Goal: Task Accomplishment & Management: Manage account settings

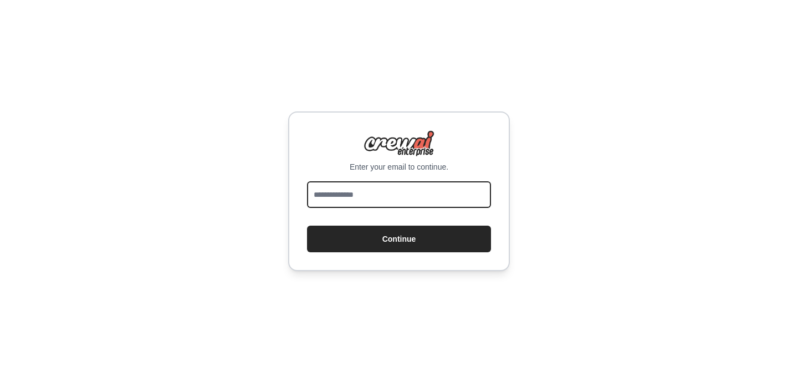
click at [372, 197] on input "email" at bounding box center [399, 194] width 184 height 27
click at [378, 190] on input "email" at bounding box center [399, 194] width 184 height 27
type input "**********"
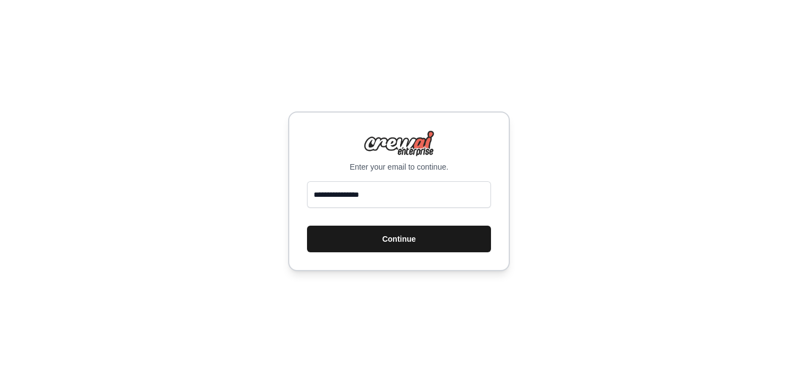
click at [400, 249] on button "Continue" at bounding box center [399, 239] width 184 height 27
click at [556, 173] on div "**********" at bounding box center [399, 191] width 798 height 382
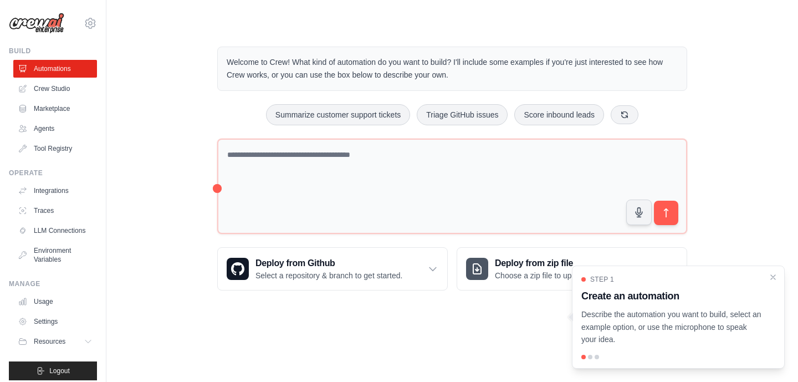
click at [155, 178] on div "Welcome to Crew! What kind of automation do you want to build? I'll include som…" at bounding box center [452, 168] width 656 height 279
click at [774, 275] on icon "Close walkthrough" at bounding box center [773, 276] width 5 height 5
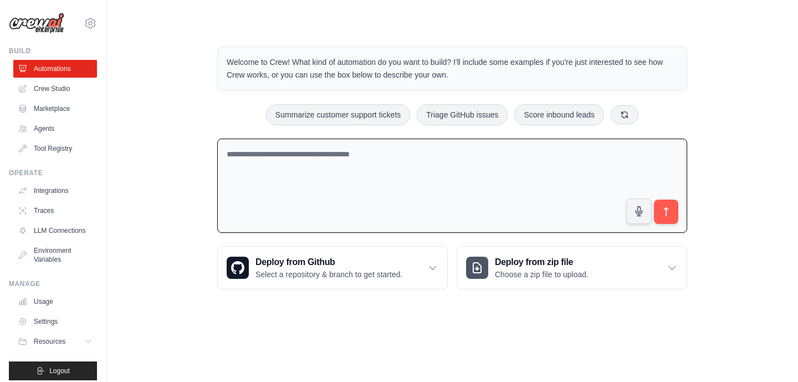
click at [346, 207] on textarea at bounding box center [452, 186] width 470 height 95
click at [306, 160] on textarea at bounding box center [452, 186] width 470 height 95
drag, startPoint x: 357, startPoint y: 166, endPoint x: 207, endPoint y: 166, distance: 150.2
click at [207, 166] on div "**********" at bounding box center [452, 168] width 496 height 278
paste textarea "**********"
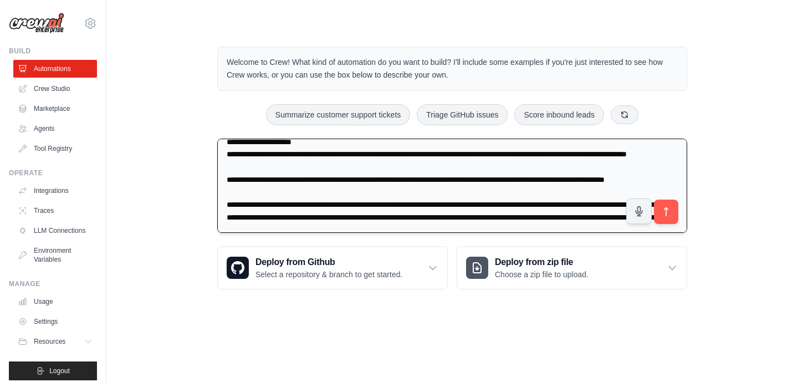
scroll to position [277, 0]
type textarea "**********"
click at [668, 212] on icon "submit" at bounding box center [667, 212] width 12 height 12
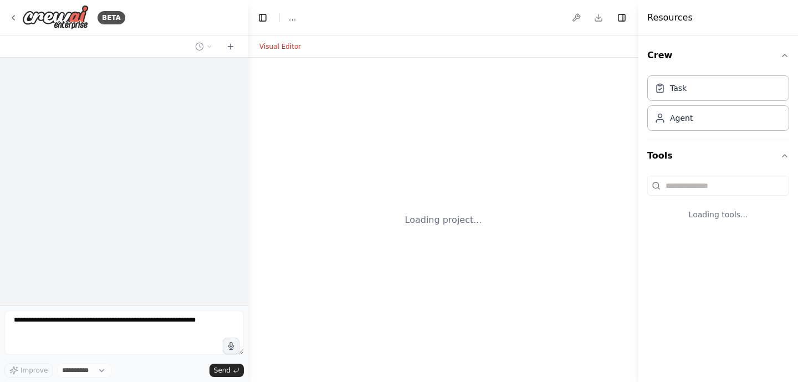
select select "****"
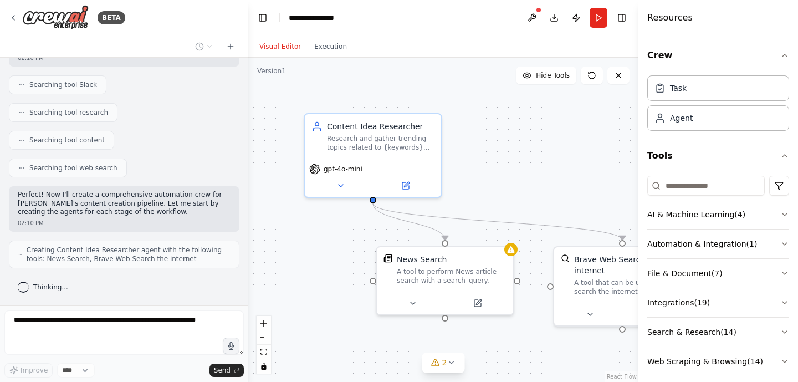
scroll to position [454, 0]
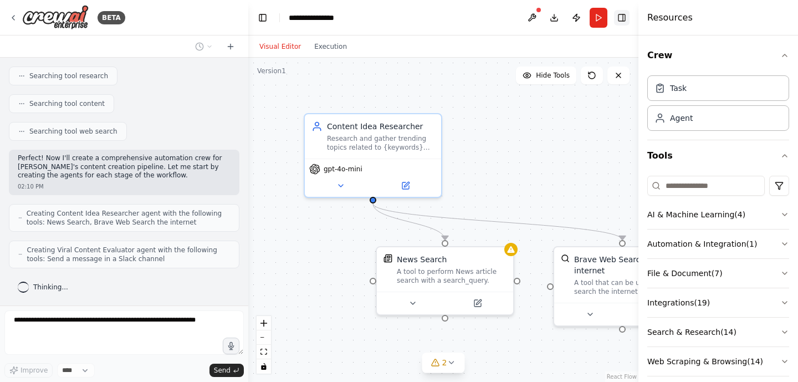
click at [622, 16] on button "Toggle Right Sidebar" at bounding box center [622, 18] width 16 height 16
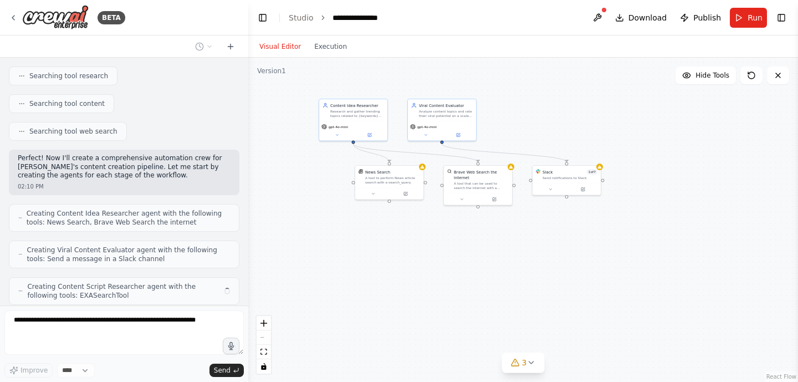
scroll to position [491, 0]
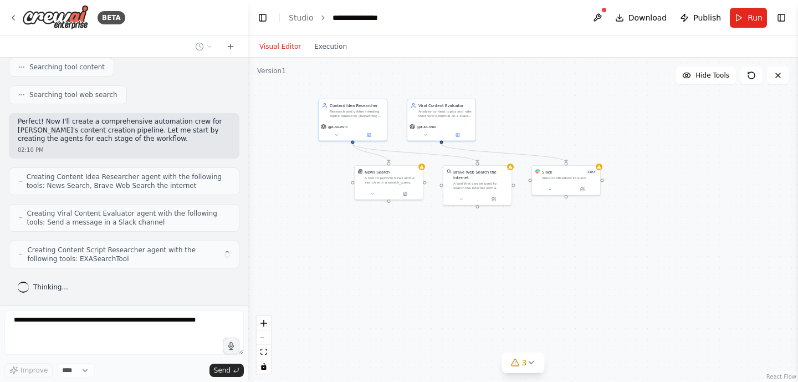
drag, startPoint x: 684, startPoint y: 173, endPoint x: 542, endPoint y: 125, distance: 150.3
click at [542, 125] on div ".deletable-edge-delete-btn { width: 20px; height: 20px; border: 0px solid #ffff…" at bounding box center [523, 220] width 550 height 324
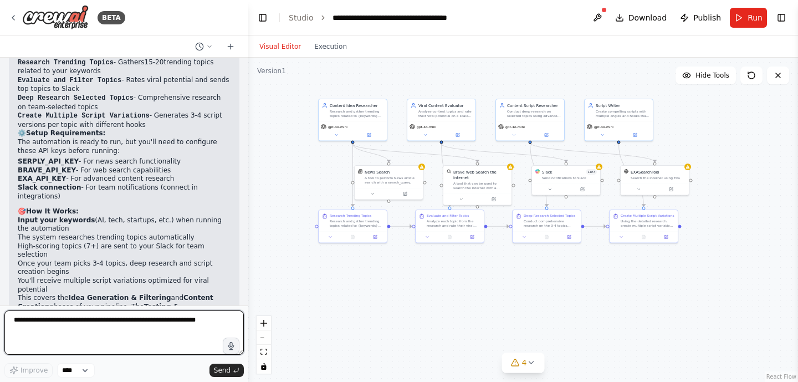
scroll to position [1137, 0]
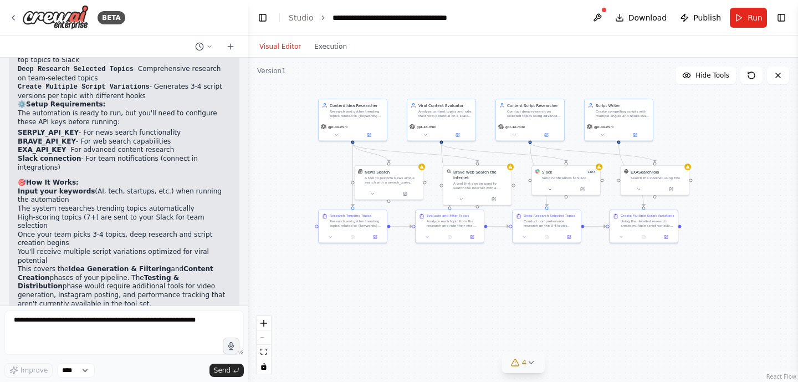
click at [524, 365] on span "4" at bounding box center [524, 362] width 5 height 11
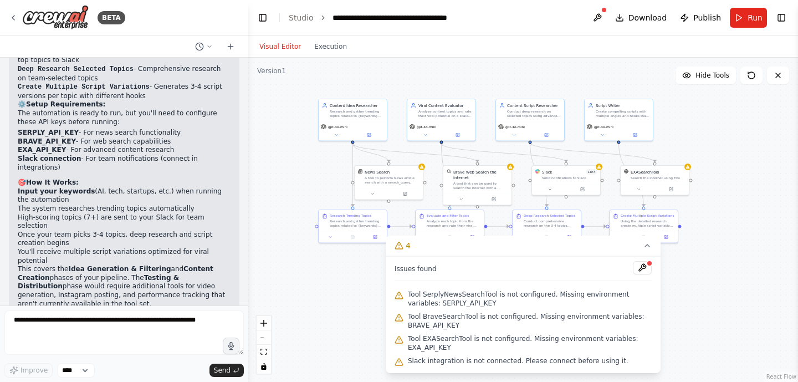
click at [310, 286] on div ".deletable-edge-delete-btn { width: 20px; height: 20px; border: 0px solid #ffff…" at bounding box center [523, 220] width 550 height 324
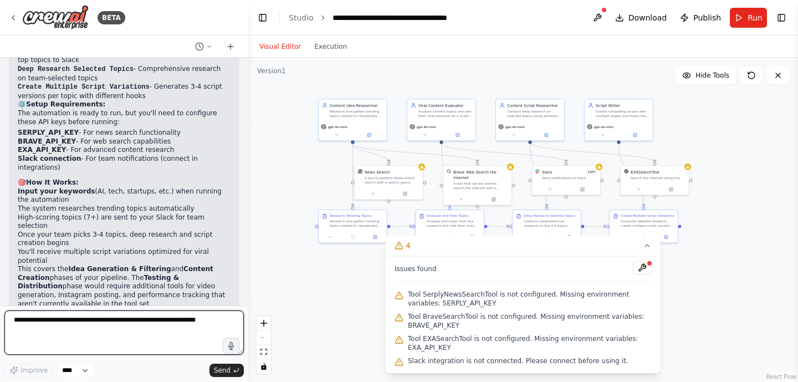
click at [151, 323] on textarea at bounding box center [123, 332] width 239 height 44
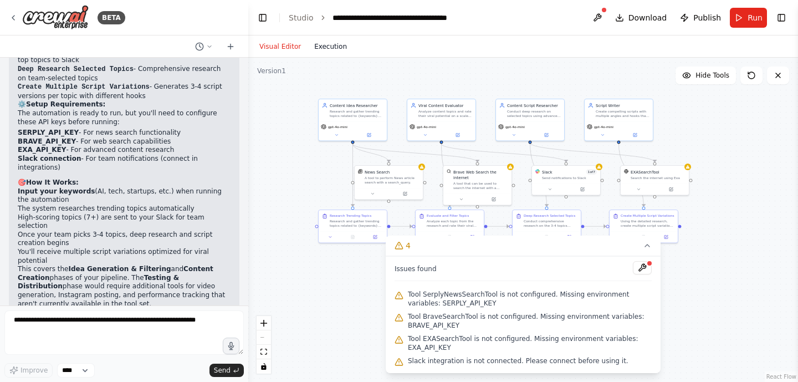
click at [324, 47] on button "Execution" at bounding box center [331, 46] width 46 height 13
click at [280, 42] on button "Visual Editor" at bounding box center [280, 46] width 55 height 13
click at [647, 246] on icon at bounding box center [647, 245] width 9 height 9
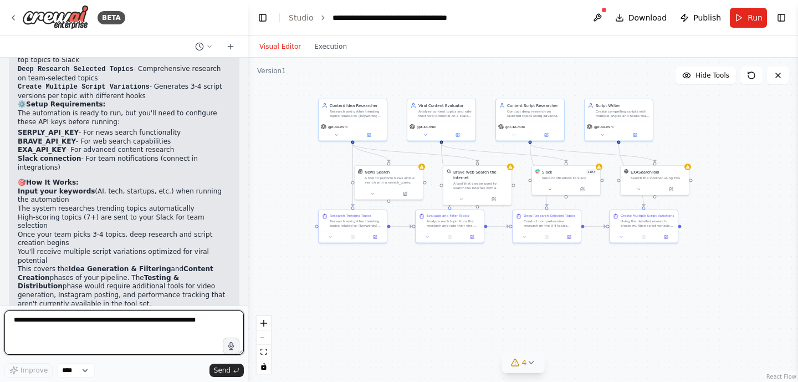
click at [119, 318] on textarea at bounding box center [123, 332] width 239 height 44
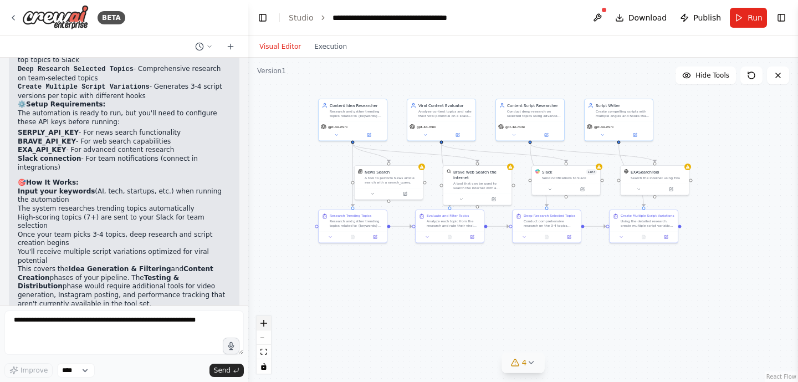
click at [260, 323] on icon "zoom in" at bounding box center [263, 323] width 7 height 7
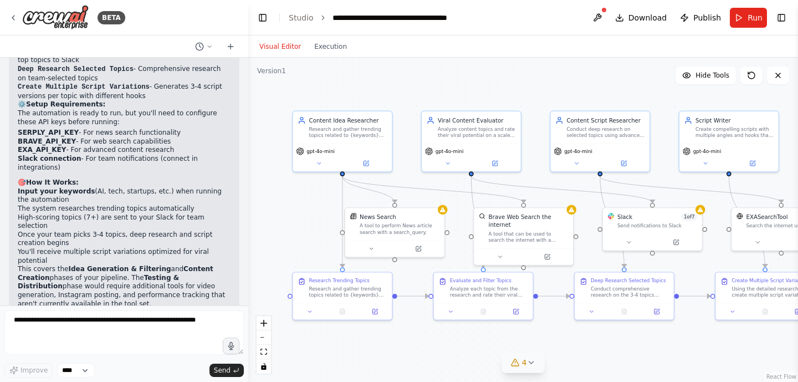
drag, startPoint x: 362, startPoint y: 262, endPoint x: 402, endPoint y: 335, distance: 83.6
click at [402, 335] on div ".deletable-edge-delete-btn { width: 20px; height: 20px; border: 0px solid #ffff…" at bounding box center [523, 220] width 550 height 324
click at [350, 130] on div "Research and gather trending topics related to {keywords} from various sources,…" at bounding box center [348, 130] width 78 height 13
click at [319, 162] on icon at bounding box center [319, 161] width 7 height 7
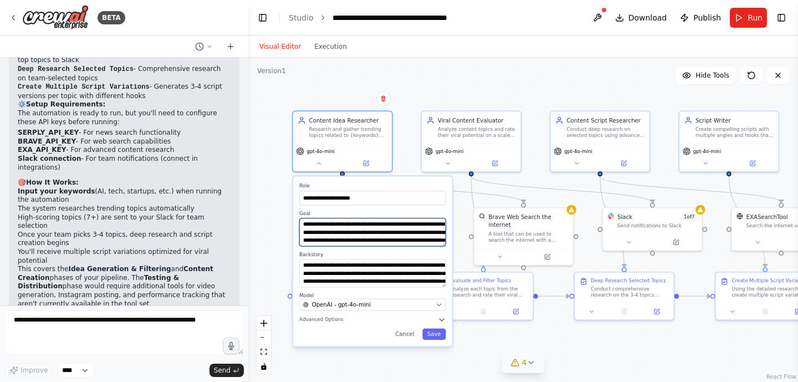
click at [342, 234] on textarea "**********" at bounding box center [372, 232] width 146 height 28
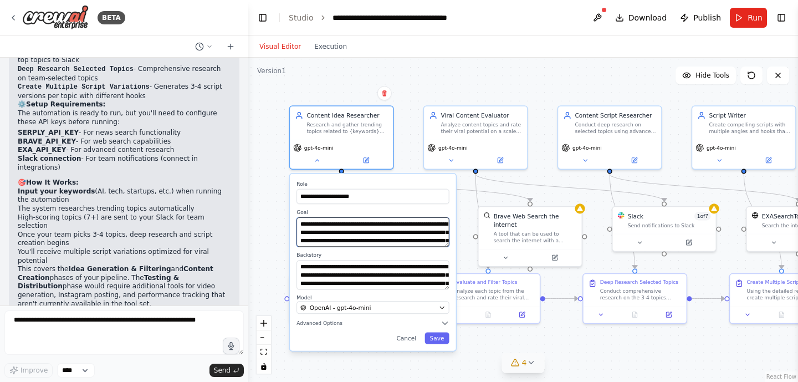
click at [418, 226] on textarea "**********" at bounding box center [372, 231] width 152 height 29
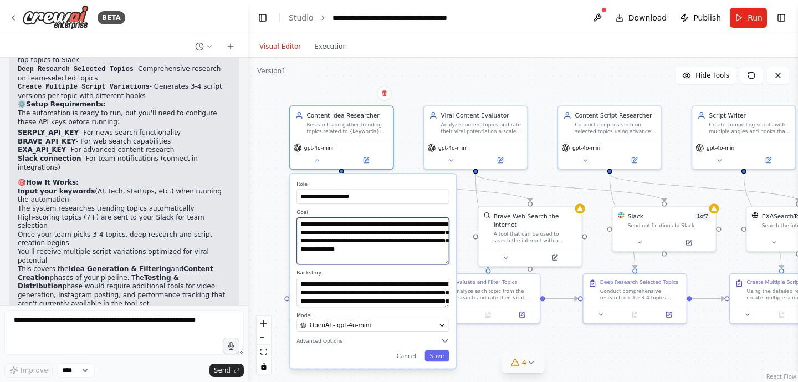
drag, startPoint x: 447, startPoint y: 246, endPoint x: 447, endPoint y: 263, distance: 17.2
click at [447, 263] on textarea "**********" at bounding box center [372, 240] width 152 height 47
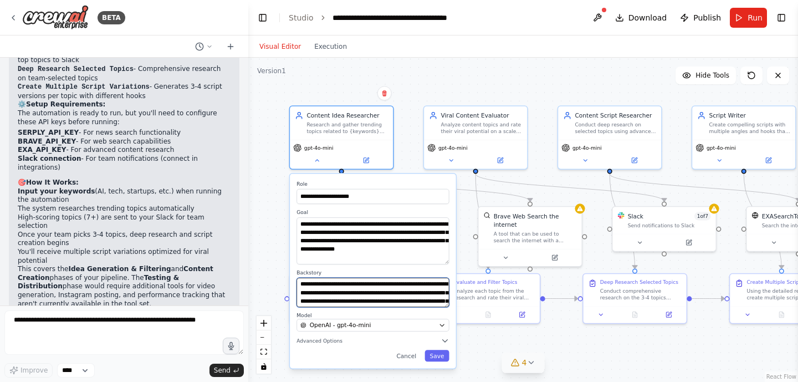
click at [365, 290] on textarea "**********" at bounding box center [372, 292] width 152 height 29
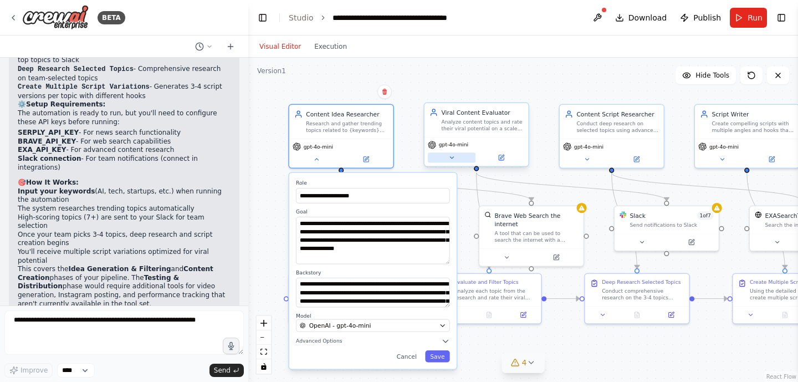
click at [452, 158] on icon at bounding box center [451, 157] width 7 height 7
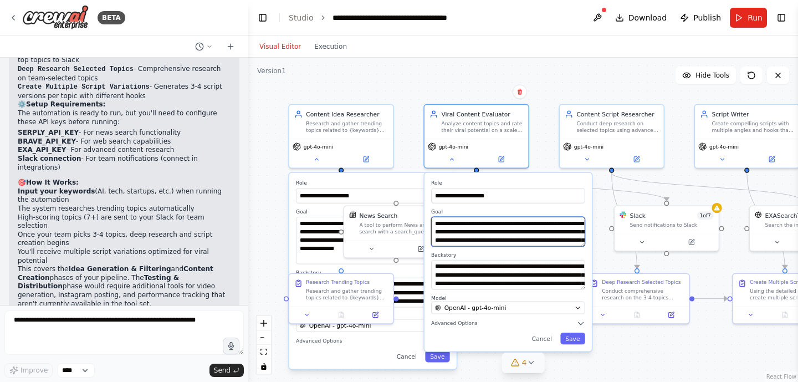
click at [505, 237] on textarea "**********" at bounding box center [508, 231] width 154 height 29
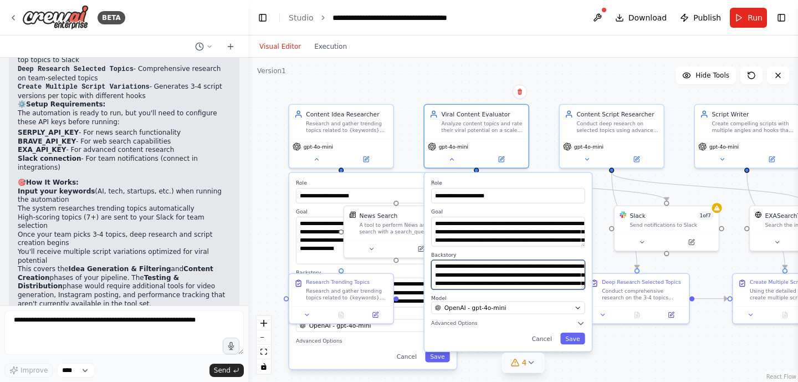
click at [509, 277] on textarea "**********" at bounding box center [508, 274] width 154 height 29
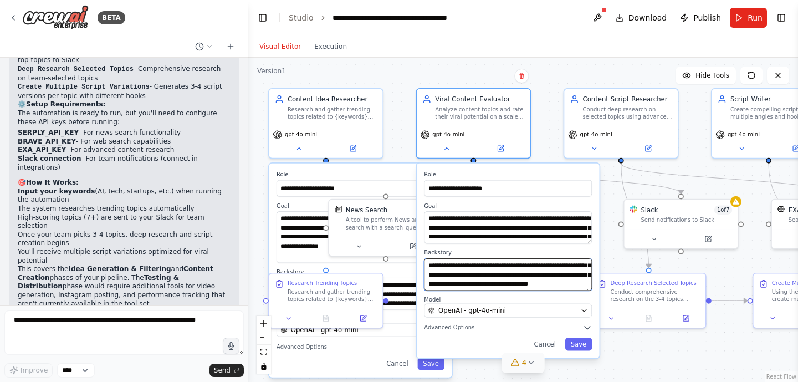
scroll to position [89, 0]
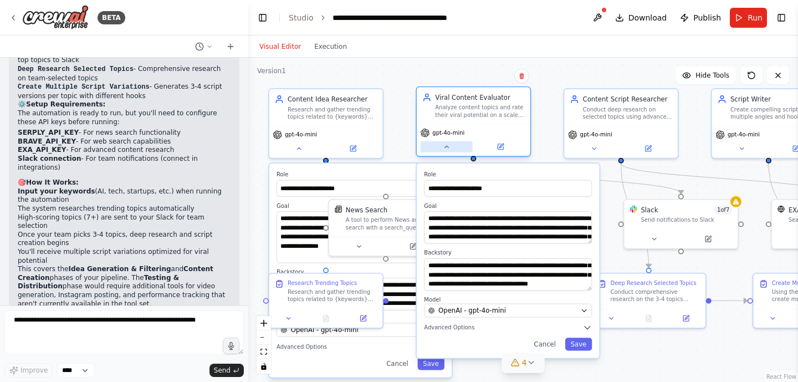
click at [445, 152] on button at bounding box center [447, 146] width 52 height 11
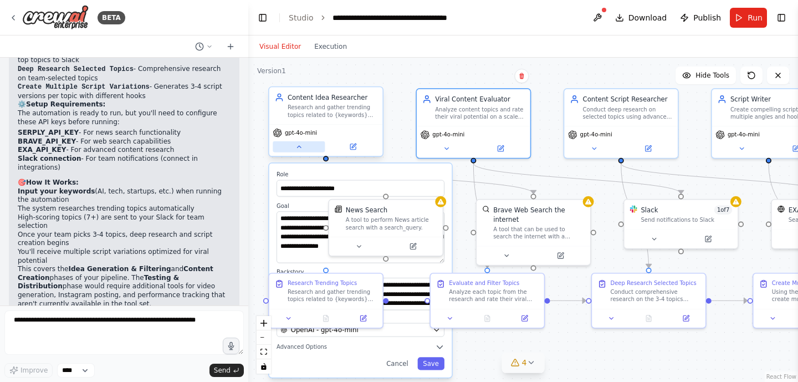
click at [296, 150] on icon at bounding box center [298, 146] width 7 height 7
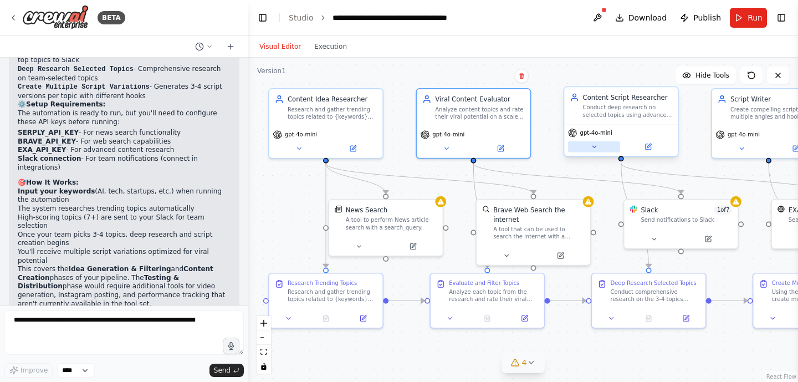
click at [598, 150] on button at bounding box center [594, 146] width 52 height 11
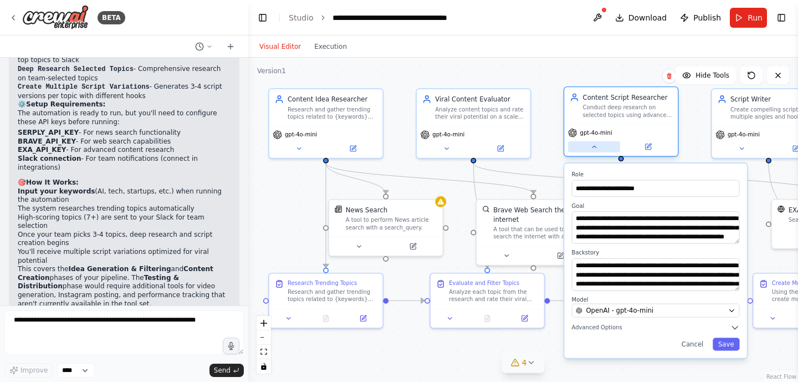
click at [598, 150] on button at bounding box center [594, 146] width 52 height 11
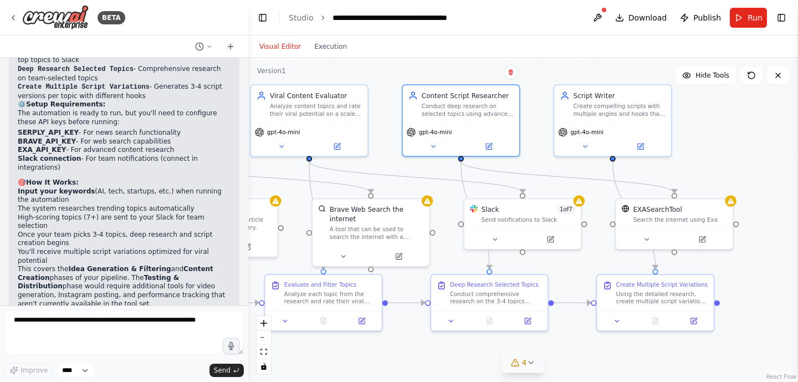
drag, startPoint x: 693, startPoint y: 159, endPoint x: 546, endPoint y: 156, distance: 146.9
click at [546, 156] on div ".deletable-edge-delete-btn { width: 20px; height: 20px; border: 0px solid #ffff…" at bounding box center [523, 220] width 550 height 324
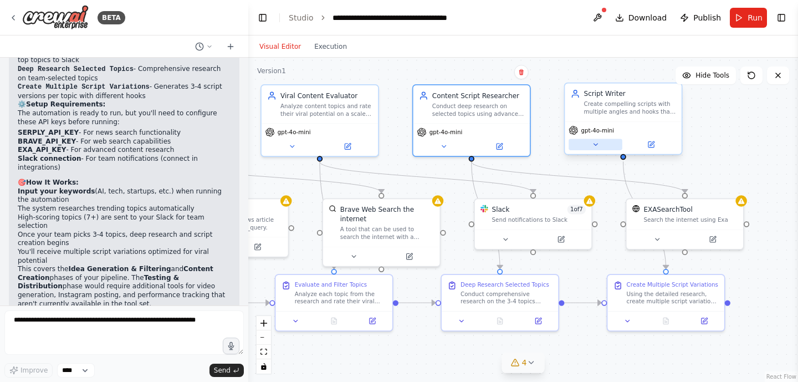
click at [596, 146] on icon at bounding box center [596, 145] width 8 height 8
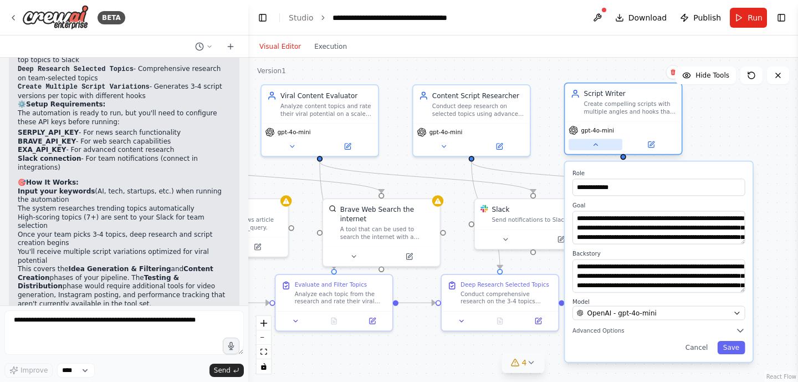
click at [596, 146] on icon at bounding box center [596, 145] width 8 height 8
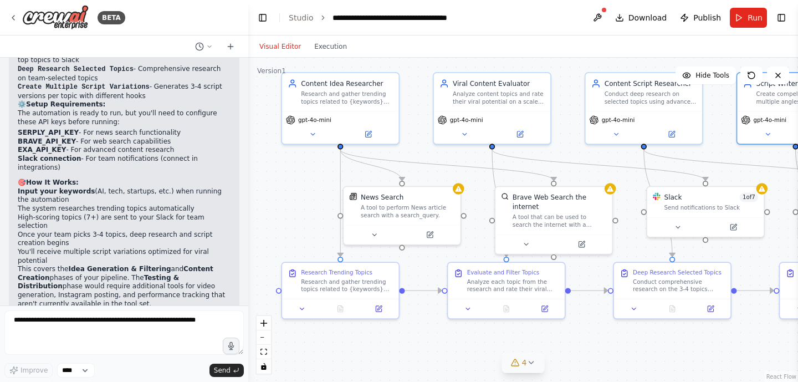
drag, startPoint x: 545, startPoint y: 155, endPoint x: 718, endPoint y: 143, distance: 172.8
click at [718, 143] on div ".deletable-edge-delete-btn { width: 20px; height: 20px; border: 0px solid #ffff…" at bounding box center [523, 220] width 550 height 324
click at [376, 231] on icon at bounding box center [375, 233] width 8 height 8
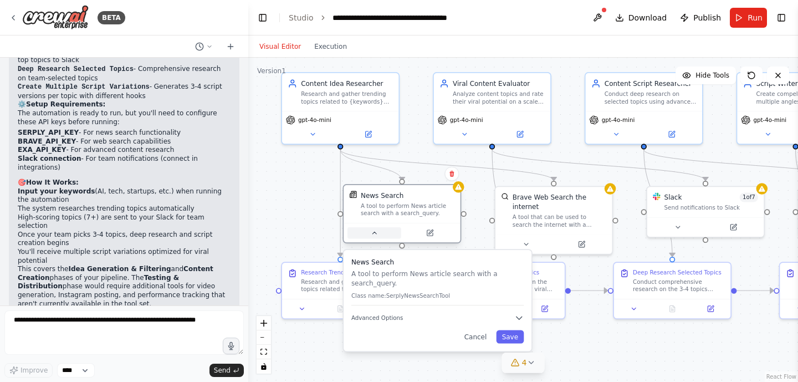
click at [375, 234] on icon at bounding box center [375, 233] width 8 height 8
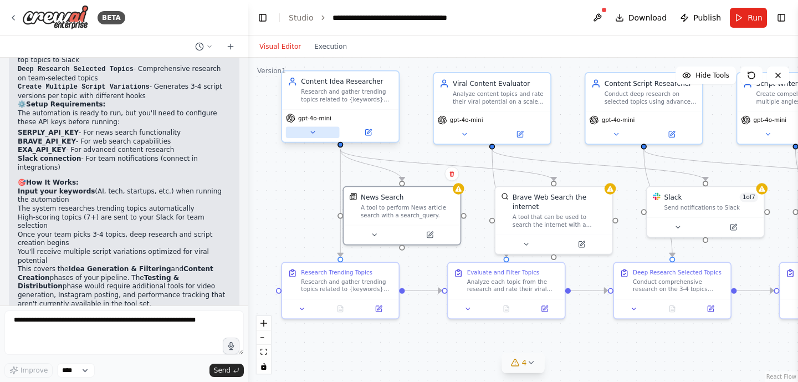
click at [310, 133] on icon at bounding box center [313, 133] width 8 height 8
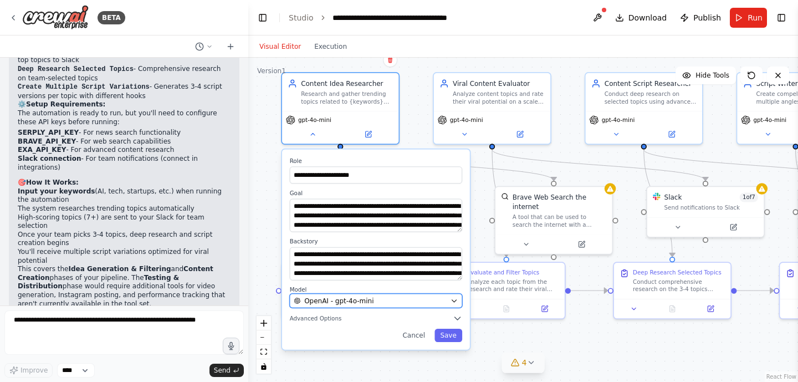
click at [342, 297] on span "OpenAI - gpt-4o-mini" at bounding box center [338, 300] width 69 height 9
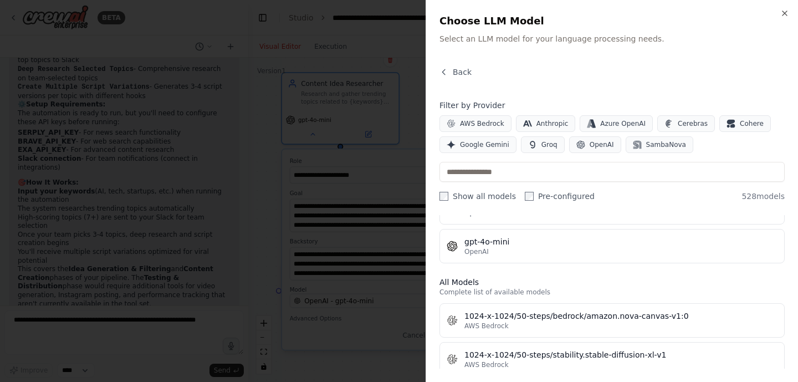
scroll to position [0, 0]
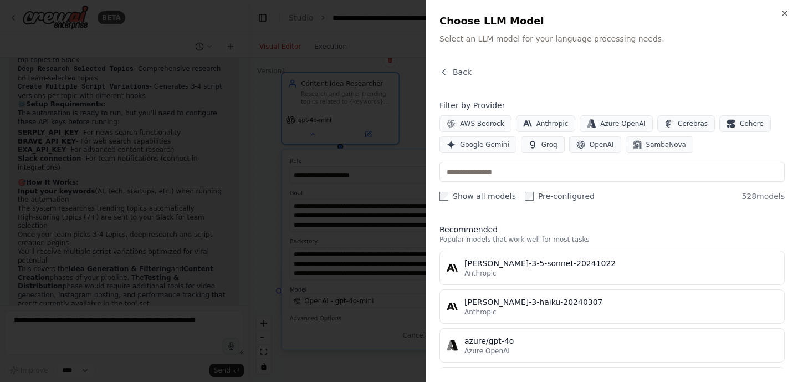
click at [679, 48] on div "Close Choose LLM Model Select an LLM model for your language processing needs. …" at bounding box center [612, 191] width 372 height 382
click at [615, 65] on div "Close Choose LLM Model Select an LLM model for your language processing needs. …" at bounding box center [612, 191] width 372 height 382
click at [457, 68] on span "Back" at bounding box center [462, 71] width 19 height 11
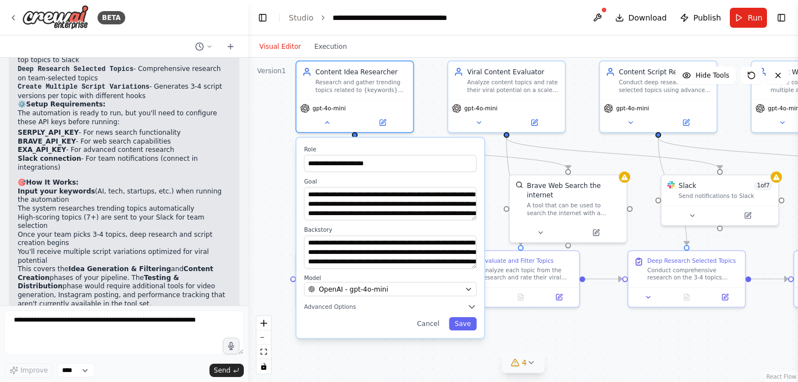
drag, startPoint x: 720, startPoint y: 153, endPoint x: 735, endPoint y: 142, distance: 18.5
click at [735, 142] on div "**********" at bounding box center [523, 220] width 550 height 324
click at [428, 324] on button "Cancel" at bounding box center [428, 323] width 34 height 13
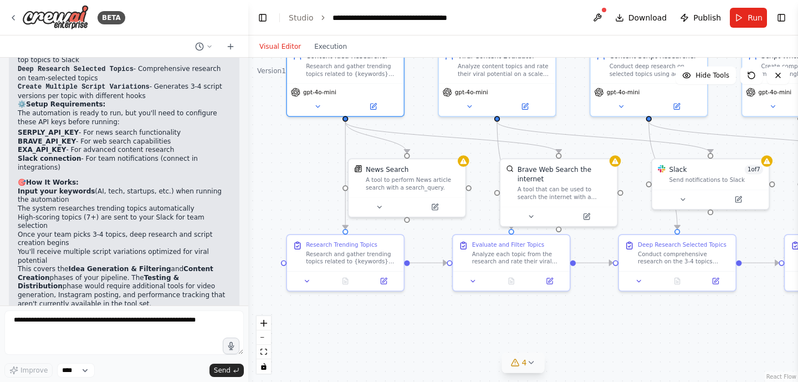
drag, startPoint x: 295, startPoint y: 181, endPoint x: 286, endPoint y: 165, distance: 19.1
click at [286, 165] on div ".deletable-edge-delete-btn { width: 20px; height: 20px; border: 0px solid #ffff…" at bounding box center [523, 220] width 550 height 324
click at [376, 206] on icon at bounding box center [380, 205] width 8 height 8
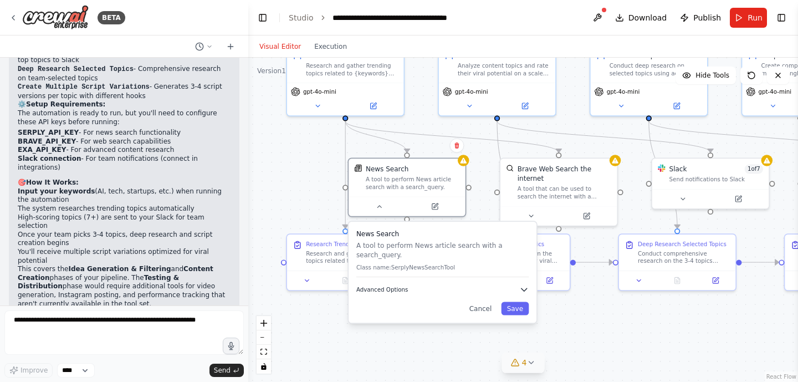
click at [398, 292] on span "Advanced Options" at bounding box center [382, 289] width 52 height 8
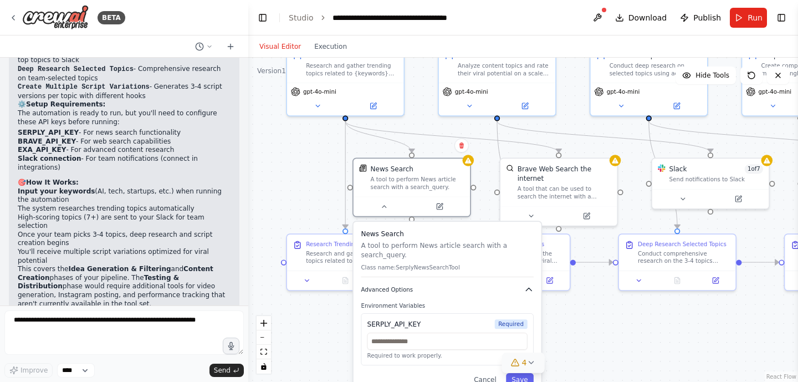
drag, startPoint x: 460, startPoint y: 294, endPoint x: 466, endPoint y: 289, distance: 7.9
click at [466, 289] on div "News Search A tool to perform News article search with a search_query. Class na…" at bounding box center [448, 308] width 188 height 172
click at [293, 174] on div ".deletable-edge-delete-btn { width: 20px; height: 20px; border: 0px solid #ffff…" at bounding box center [523, 220] width 550 height 324
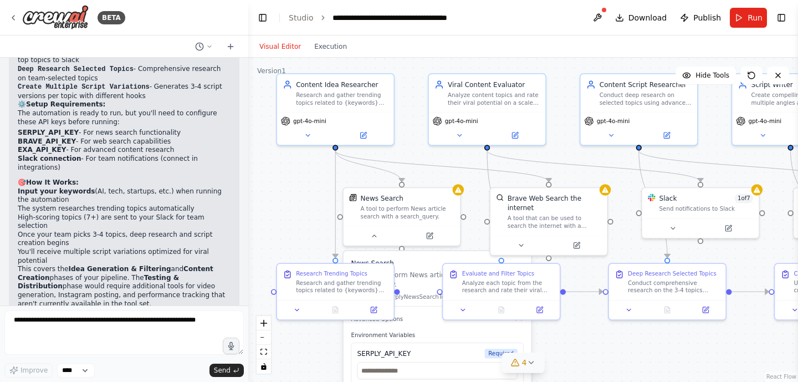
drag, startPoint x: 309, startPoint y: 170, endPoint x: 299, endPoint y: 199, distance: 31.0
click at [299, 199] on div ".deletable-edge-delete-btn { width: 20px; height: 20px; border: 0px solid #ffff…" at bounding box center [523, 220] width 550 height 324
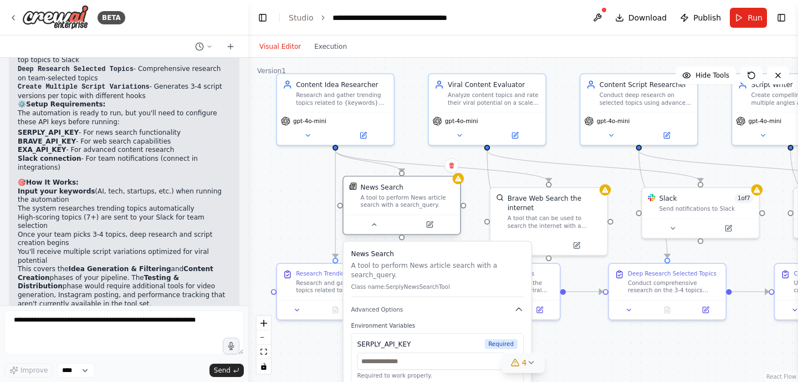
drag, startPoint x: 435, startPoint y: 207, endPoint x: 436, endPoint y: 193, distance: 13.9
click at [436, 193] on div "A tool to perform News article search with a search_query." at bounding box center [408, 200] width 94 height 15
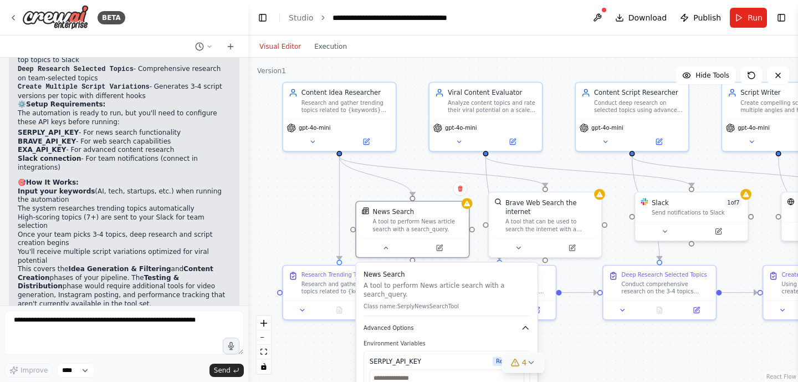
drag, startPoint x: 447, startPoint y: 315, endPoint x: 455, endPoint y: 332, distance: 18.6
click at [455, 332] on div "News Search A tool to perform News article search with a search_query. Class na…" at bounding box center [446, 346] width 181 height 166
click at [439, 243] on icon at bounding box center [440, 246] width 6 height 6
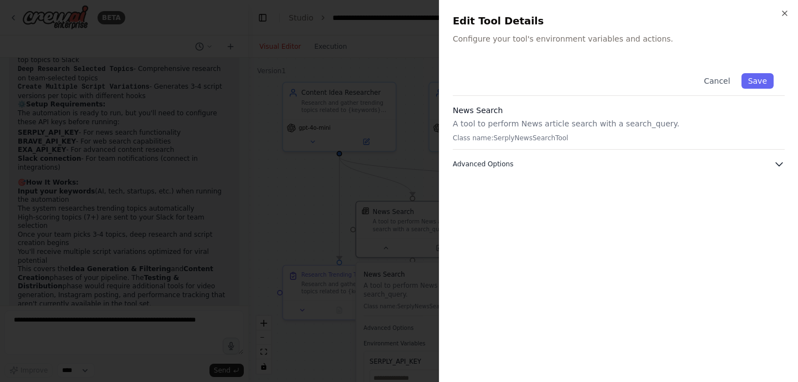
click at [569, 166] on button "Advanced Options" at bounding box center [619, 163] width 332 height 11
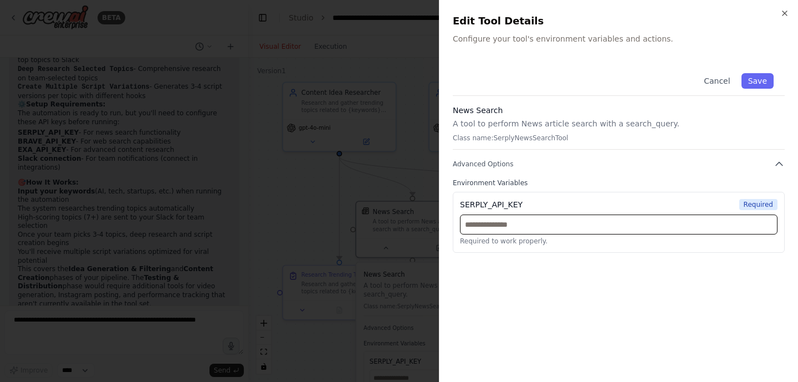
click at [548, 231] on input "text" at bounding box center [619, 224] width 318 height 20
click at [720, 81] on button "Cancel" at bounding box center [716, 81] width 39 height 16
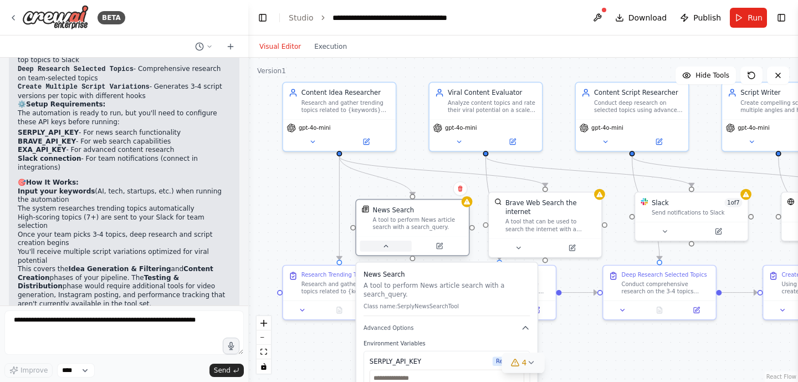
click at [390, 247] on button at bounding box center [386, 245] width 52 height 11
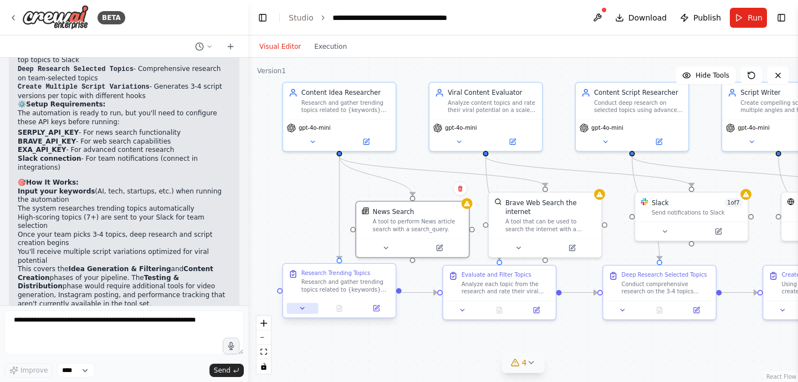
click at [304, 311] on icon at bounding box center [302, 307] width 7 height 7
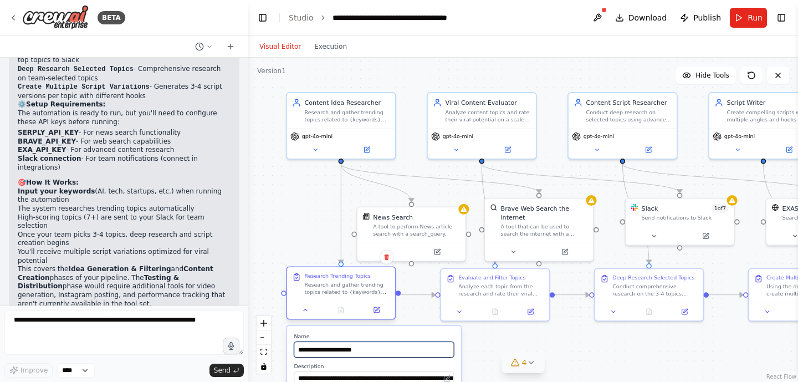
drag, startPoint x: 383, startPoint y: 352, endPoint x: 384, endPoint y: 280, distance: 71.5
click at [384, 280] on div "**********" at bounding box center [341, 294] width 110 height 53
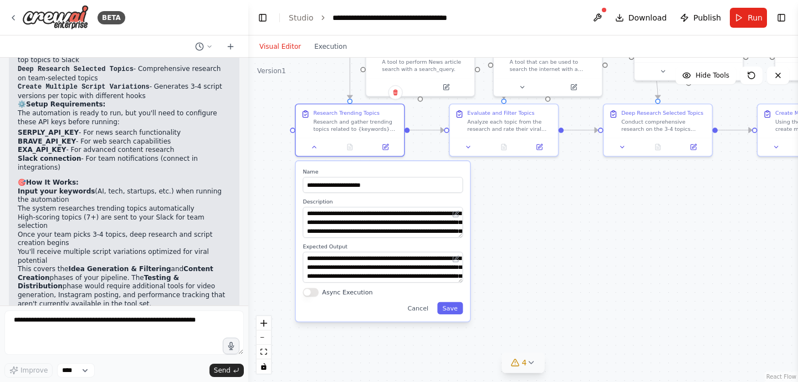
drag, startPoint x: 407, startPoint y: 316, endPoint x: 416, endPoint y: 152, distance: 164.8
click at [416, 152] on div ".deletable-edge-delete-btn { width: 20px; height: 20px; border: 0px solid #ffff…" at bounding box center [523, 220] width 550 height 324
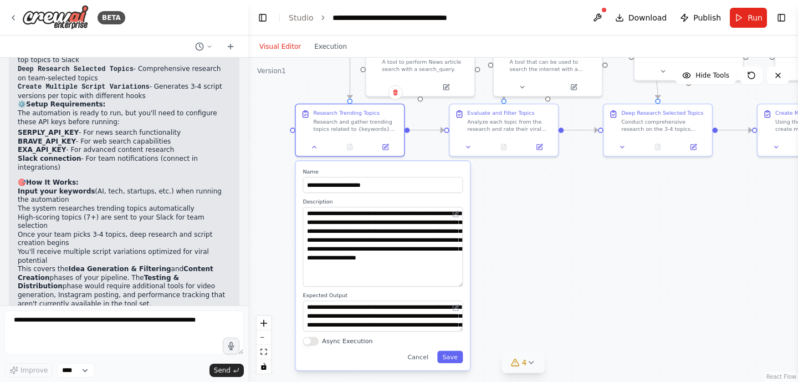
drag, startPoint x: 460, startPoint y: 234, endPoint x: 459, endPoint y: 283, distance: 48.8
click at [459, 283] on textarea "**********" at bounding box center [383, 247] width 160 height 80
click at [402, 321] on textarea "**********" at bounding box center [383, 315] width 160 height 31
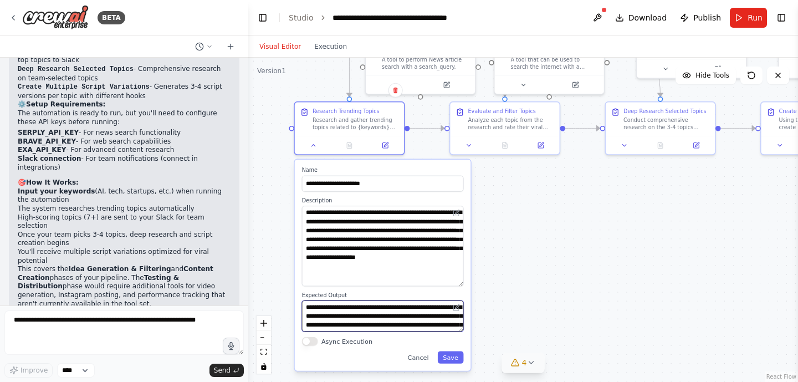
drag, startPoint x: 402, startPoint y: 321, endPoint x: 404, endPoint y: 297, distance: 23.9
click at [404, 297] on div "**********" at bounding box center [383, 311] width 162 height 40
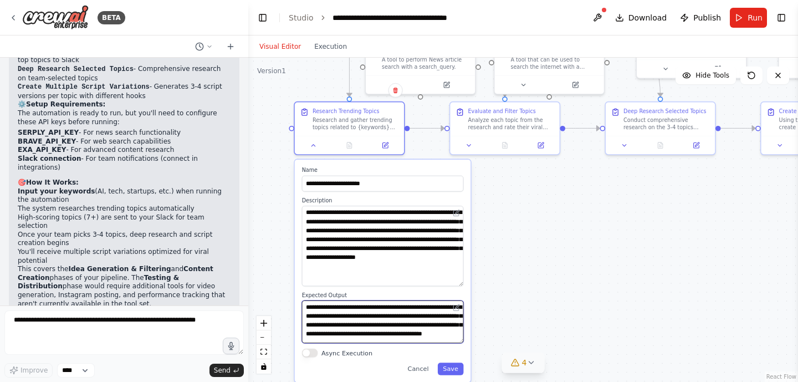
drag, startPoint x: 462, startPoint y: 330, endPoint x: 460, endPoint y: 342, distance: 11.8
click at [460, 342] on textarea "**********" at bounding box center [383, 321] width 162 height 43
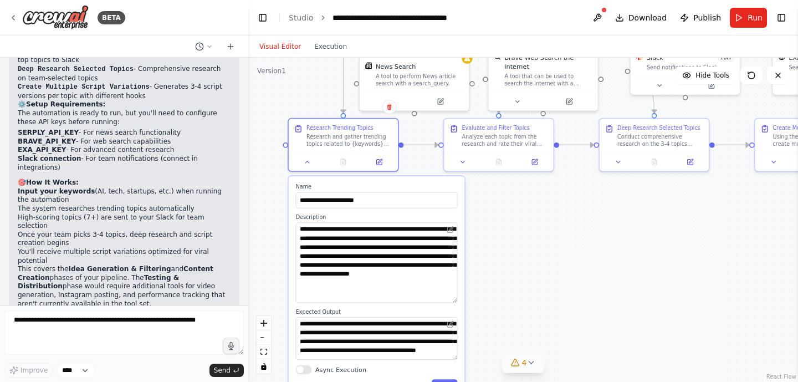
drag, startPoint x: 545, startPoint y: 222, endPoint x: 538, endPoint y: 244, distance: 23.3
click at [538, 244] on div ".deletable-edge-delete-btn { width: 20px; height: 20px; border: 0px solid #ffff…" at bounding box center [523, 220] width 550 height 324
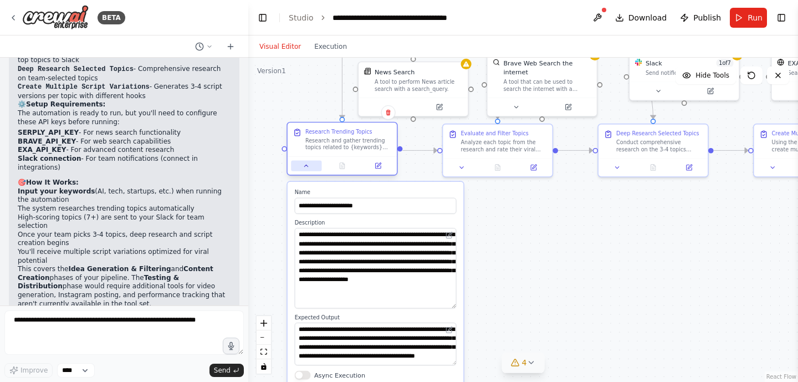
click at [308, 166] on icon at bounding box center [306, 165] width 7 height 7
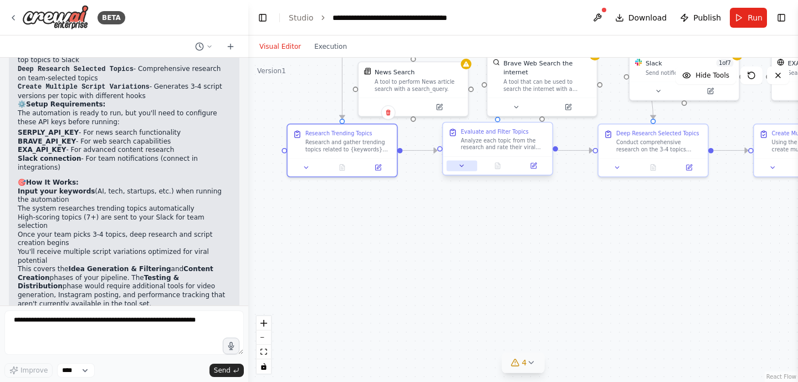
click at [462, 166] on icon at bounding box center [461, 166] width 3 height 2
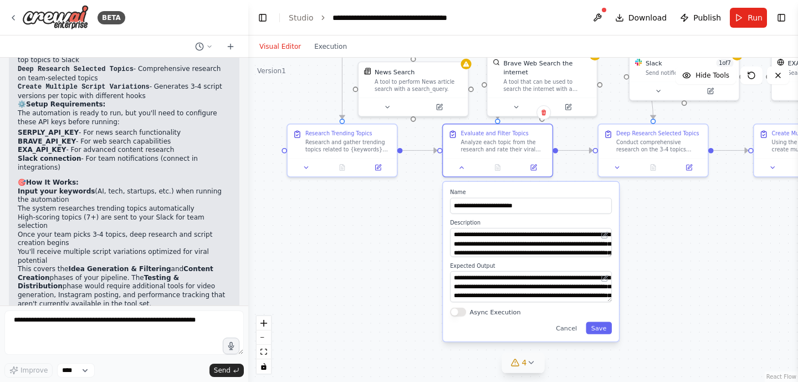
click at [612, 255] on div "**********" at bounding box center [531, 262] width 176 height 160
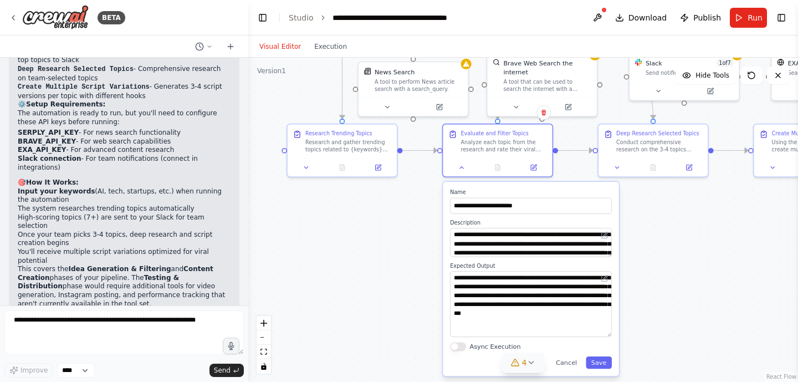
drag, startPoint x: 608, startPoint y: 298, endPoint x: 610, endPoint y: 333, distance: 34.9
click at [610, 333] on textarea "**********" at bounding box center [531, 304] width 162 height 66
click at [532, 364] on icon at bounding box center [530, 362] width 9 height 9
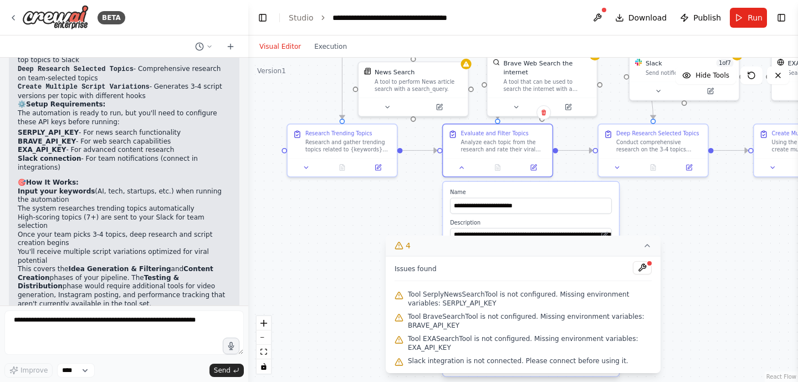
click at [647, 242] on icon at bounding box center [647, 245] width 9 height 9
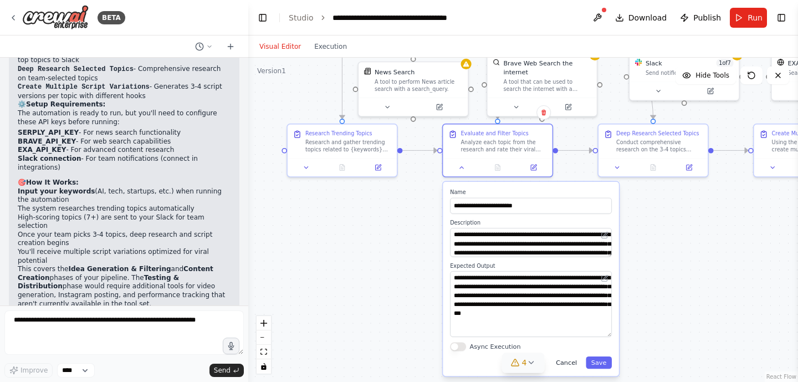
click at [568, 365] on button "Cancel" at bounding box center [567, 362] width 32 height 12
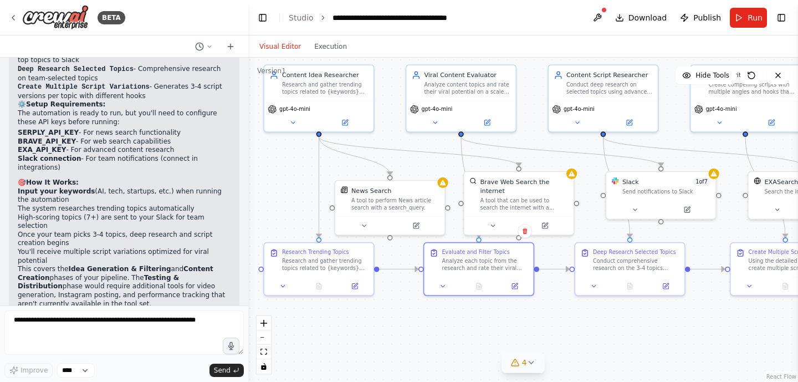
drag, startPoint x: 550, startPoint y: 216, endPoint x: 527, endPoint y: 335, distance: 120.8
click at [527, 335] on div ".deletable-edge-delete-btn { width: 20px; height: 20px; border: 0px solid #ffff…" at bounding box center [523, 220] width 550 height 324
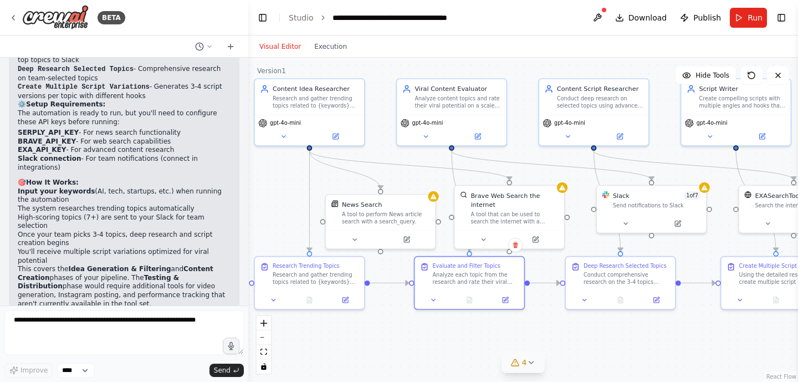
drag, startPoint x: 497, startPoint y: 325, endPoint x: 488, endPoint y: 339, distance: 16.8
click at [488, 339] on div ".deletable-edge-delete-btn { width: 20px; height: 20px; border: 0px solid #ffff…" at bounding box center [523, 220] width 550 height 324
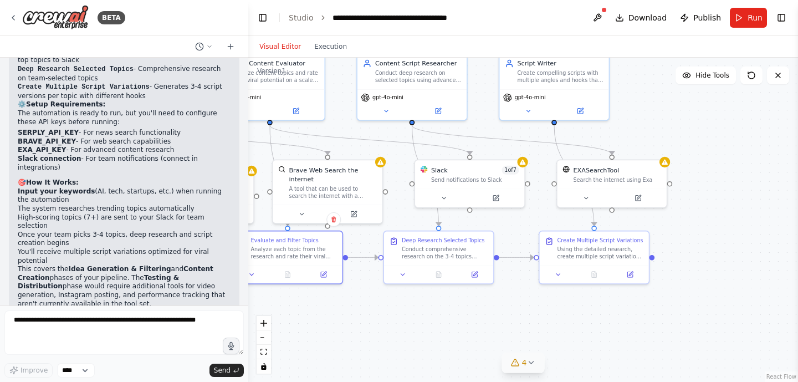
drag, startPoint x: 633, startPoint y: 330, endPoint x: 447, endPoint y: 304, distance: 187.4
click at [447, 304] on div ".deletable-edge-delete-btn { width: 20px; height: 20px; border: 0px solid #ffff…" at bounding box center [523, 220] width 550 height 324
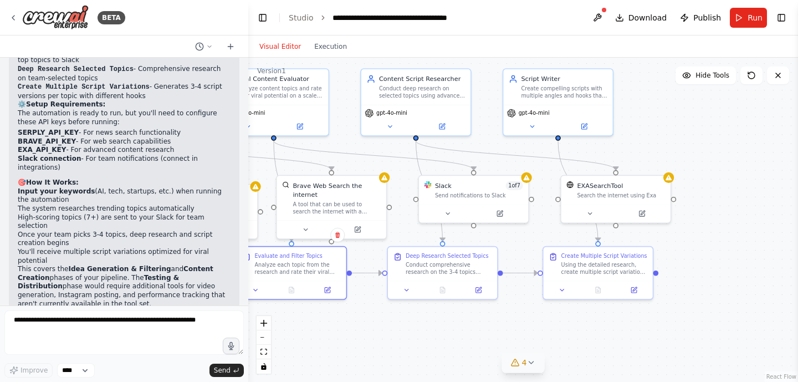
drag, startPoint x: 608, startPoint y: 325, endPoint x: 631, endPoint y: 341, distance: 28.3
click at [631, 341] on div ".deletable-edge-delete-btn { width: 20px; height: 20px; border: 0px solid #ffff…" at bounding box center [523, 220] width 550 height 324
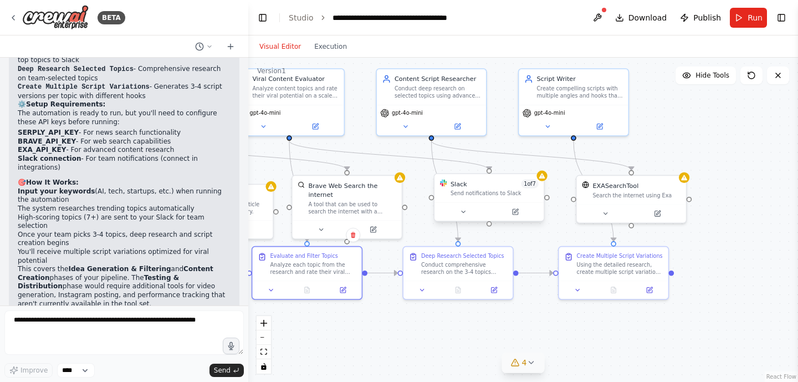
click at [528, 186] on span "1 of 7" at bounding box center [529, 184] width 17 height 9
click at [468, 213] on icon at bounding box center [467, 211] width 7 height 7
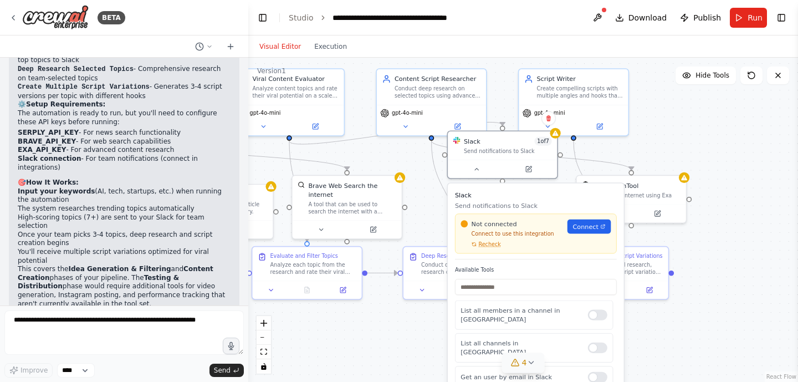
drag, startPoint x: 541, startPoint y: 321, endPoint x: 547, endPoint y: 293, distance: 28.5
click at [547, 293] on div "Available Tools List all members in a channel in Slack List all channels in Sla…" at bounding box center [536, 350] width 162 height 167
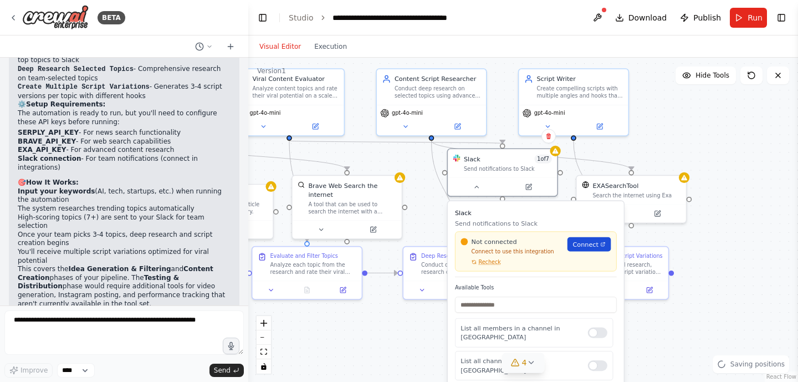
click at [582, 245] on span "Connect" at bounding box center [584, 244] width 25 height 9
click at [585, 248] on span "Connect" at bounding box center [584, 244] width 25 height 9
click at [687, 147] on div ".deletable-edge-delete-btn { width: 20px; height: 20px; border: 0px solid #ffff…" at bounding box center [523, 220] width 550 height 324
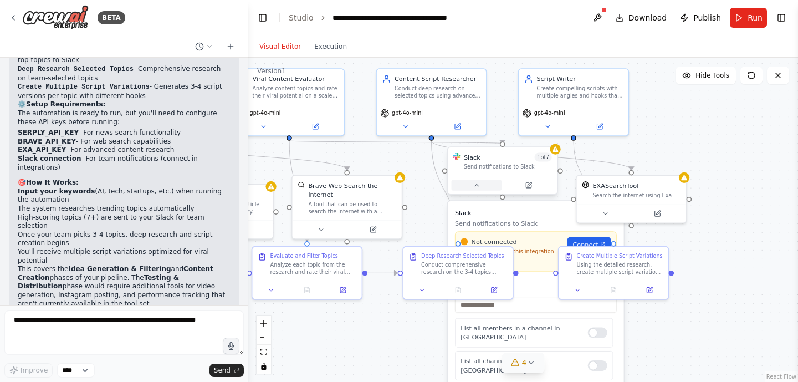
click at [473, 186] on icon at bounding box center [476, 185] width 7 height 7
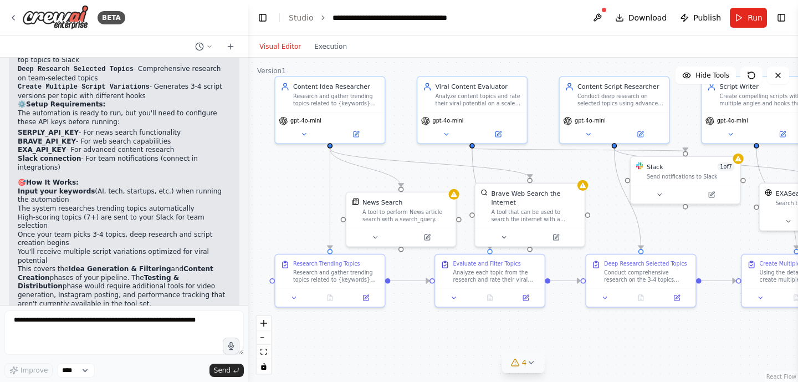
drag, startPoint x: 501, startPoint y: 227, endPoint x: 684, endPoint y: 235, distance: 183.0
click at [684, 235] on div ".deletable-edge-delete-btn { width: 20px; height: 20px; border: 0px solid #ffff…" at bounding box center [523, 220] width 550 height 324
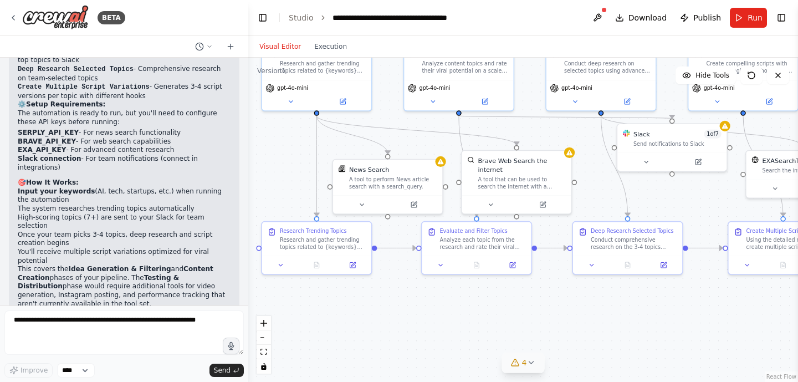
drag, startPoint x: 445, startPoint y: 333, endPoint x: 433, endPoint y: 304, distance: 31.6
click at [433, 304] on div ".deletable-edge-delete-btn { width: 20px; height: 20px; border: 0px solid #ffff…" at bounding box center [523, 220] width 550 height 324
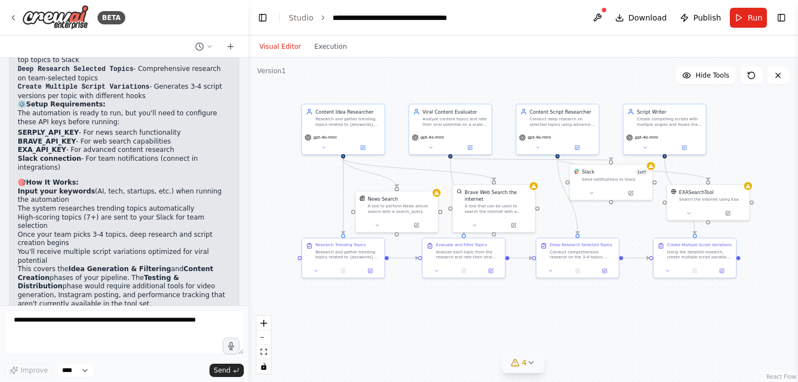
drag, startPoint x: 436, startPoint y: 323, endPoint x: 433, endPoint y: 316, distance: 7.4
click at [433, 316] on div ".deletable-edge-delete-btn { width: 20px; height: 20px; border: 0px solid #ffff…" at bounding box center [523, 220] width 550 height 324
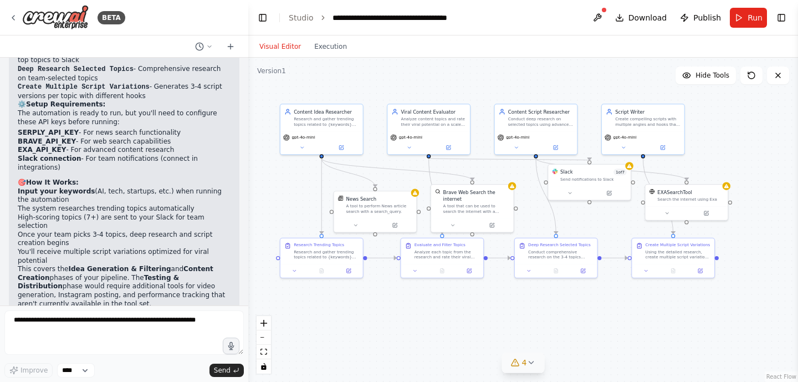
drag, startPoint x: 478, startPoint y: 310, endPoint x: 460, endPoint y: 316, distance: 18.9
click at [460, 316] on div ".deletable-edge-delete-btn { width: 20px; height: 20px; border: 0px solid #ffff…" at bounding box center [523, 220] width 550 height 324
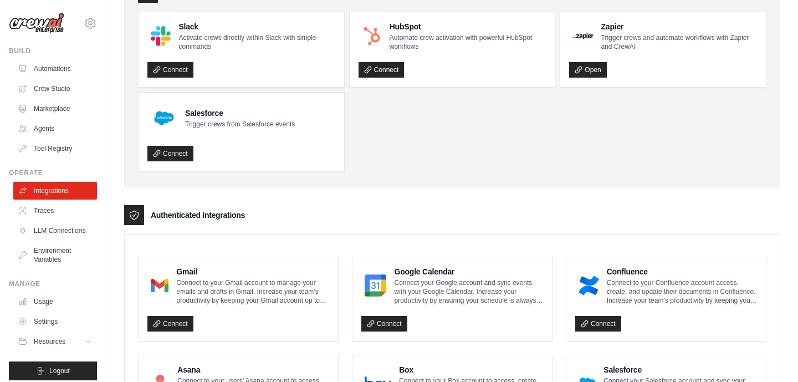
scroll to position [79, 0]
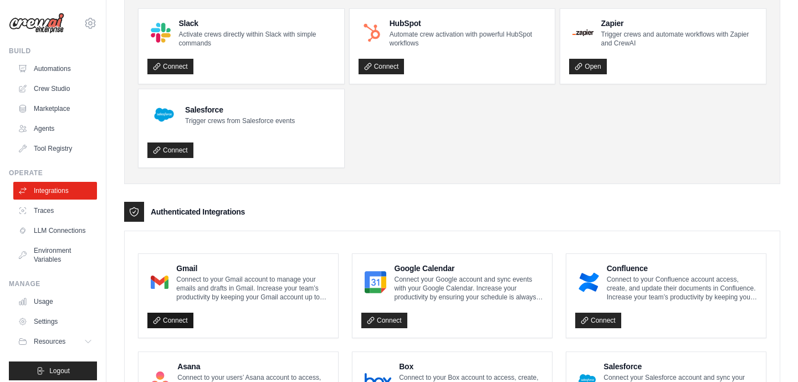
click at [172, 321] on link "Connect" at bounding box center [170, 321] width 46 height 16
click at [217, 299] on p "Connect to your Gmail account to manage your emails and drafts in Gmail. Increa…" at bounding box center [252, 288] width 153 height 27
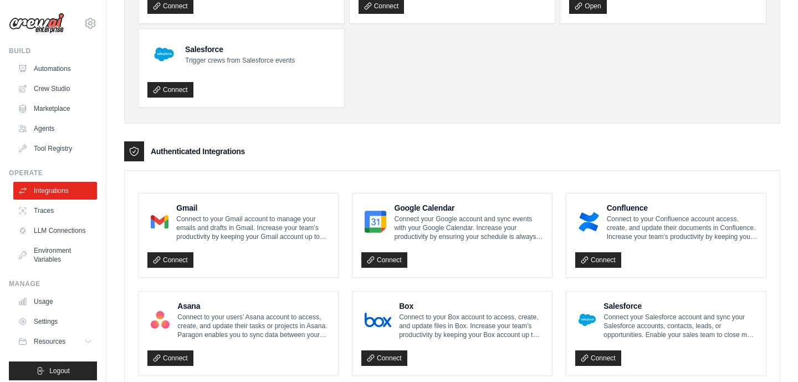
scroll to position [173, 0]
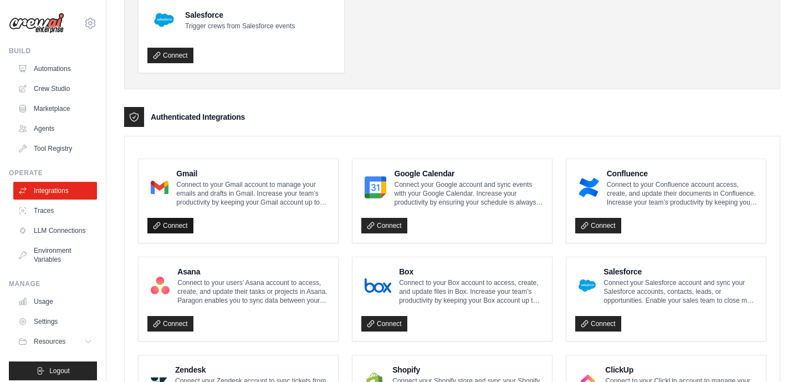
click at [158, 222] on icon at bounding box center [156, 225] width 6 height 6
click at [173, 227] on link "Connect" at bounding box center [170, 226] width 46 height 16
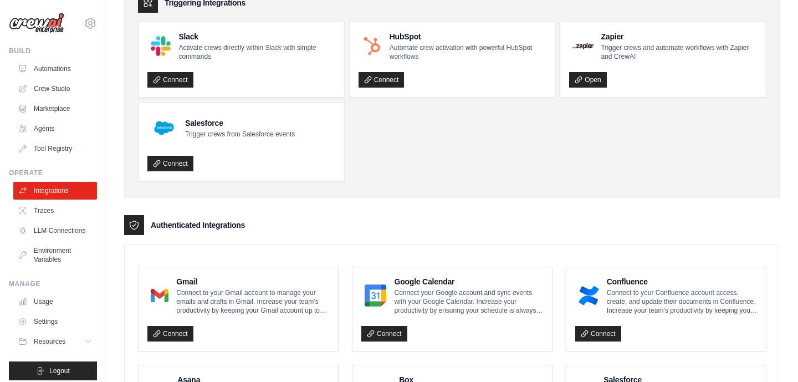
scroll to position [0, 0]
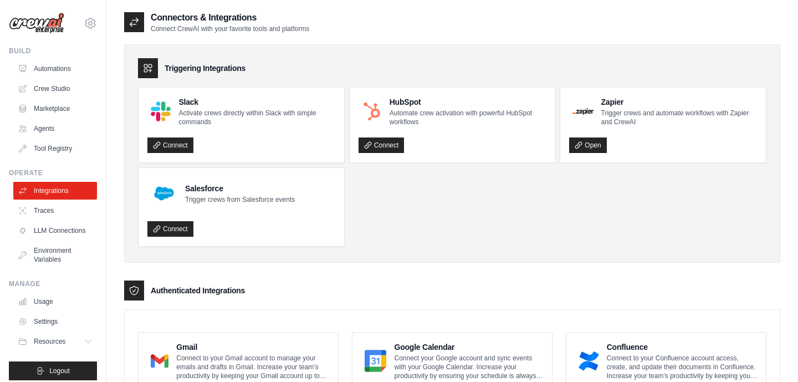
click at [449, 211] on ul "Slack Activate crews directly within Slack with simple commands Connect HubSpot…" at bounding box center [452, 167] width 628 height 160
click at [303, 65] on div "Triggering Integrations" at bounding box center [452, 68] width 628 height 20
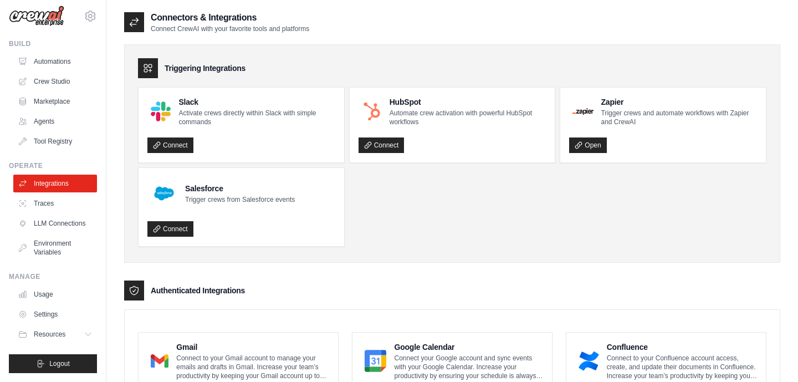
click at [50, 305] on ul "Usage Settings Resources Documentation Blog" at bounding box center [55, 314] width 84 height 58
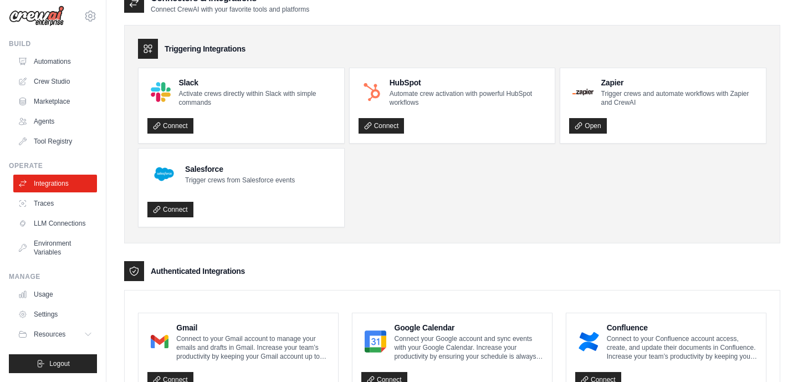
scroll to position [0, 0]
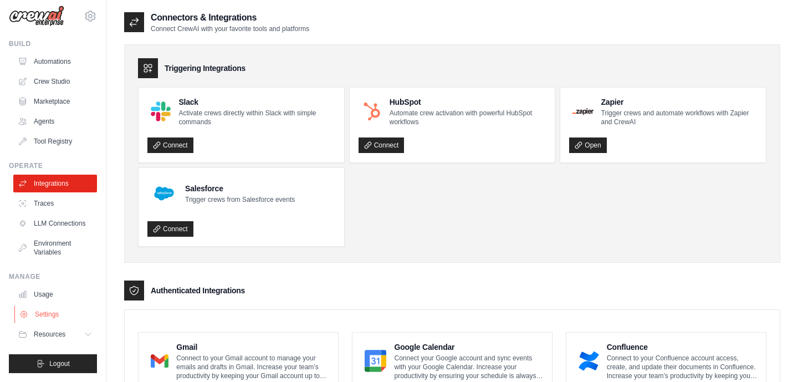
click at [55, 316] on link "Settings" at bounding box center [56, 314] width 84 height 18
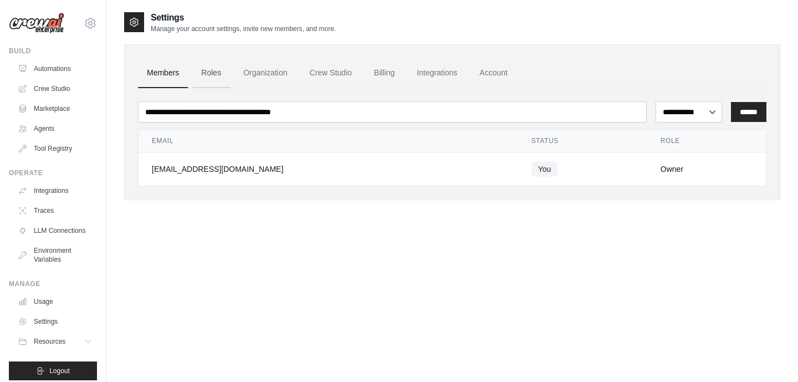
click at [212, 69] on link "Roles" at bounding box center [211, 73] width 38 height 30
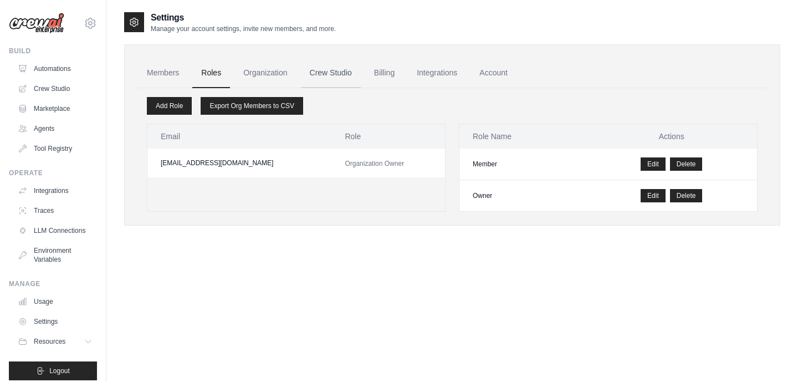
click at [329, 71] on link "Crew Studio" at bounding box center [331, 73] width 60 height 30
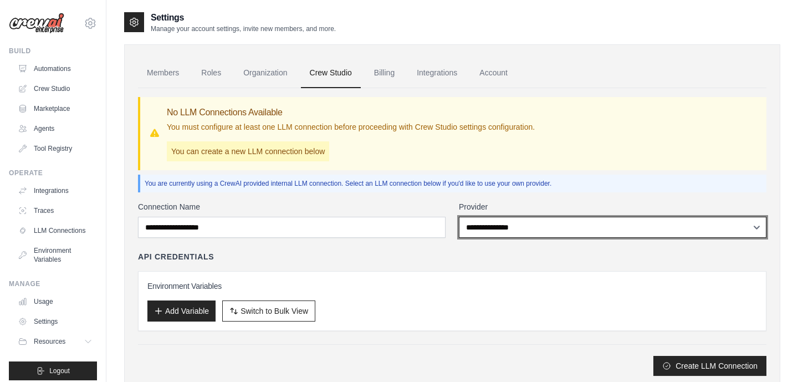
click at [500, 224] on select "**********" at bounding box center [613, 227] width 308 height 21
select select "******"
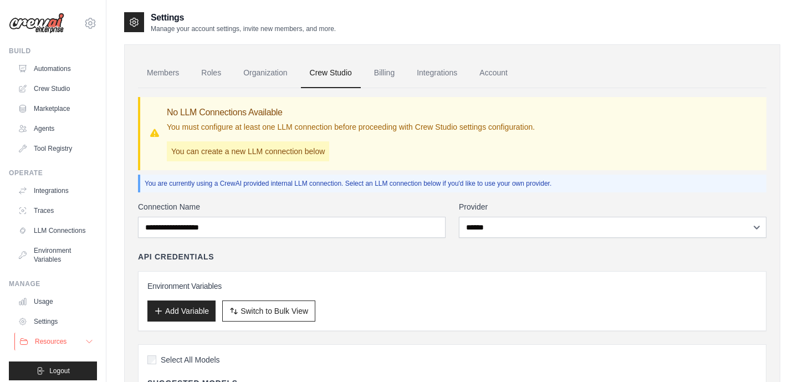
click at [59, 343] on span "Resources" at bounding box center [51, 341] width 32 height 9
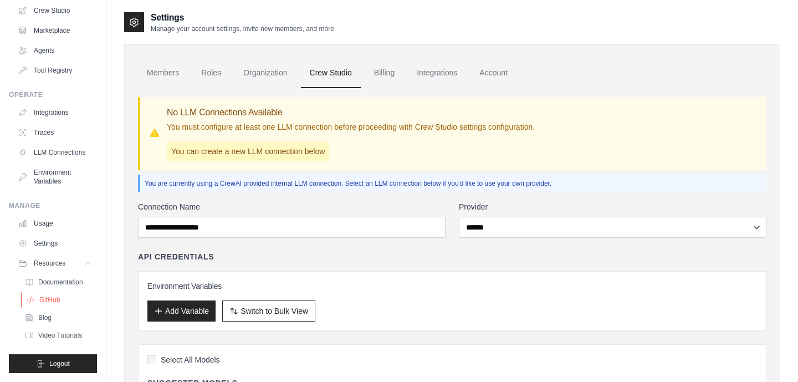
click at [56, 299] on span "GitHub" at bounding box center [49, 299] width 21 height 9
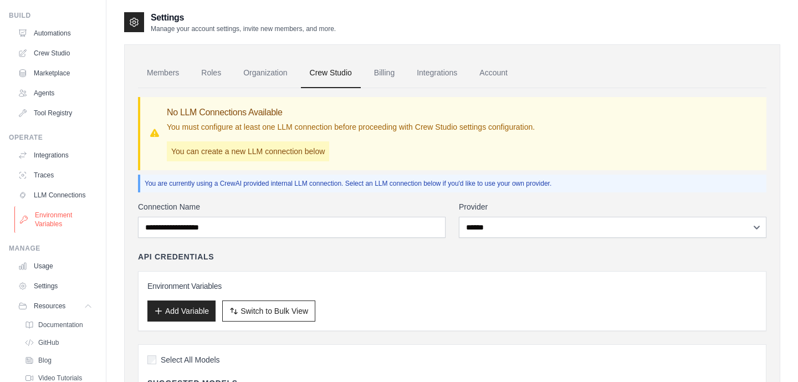
scroll to position [34, 0]
click at [54, 152] on link "Integrations" at bounding box center [56, 156] width 84 height 18
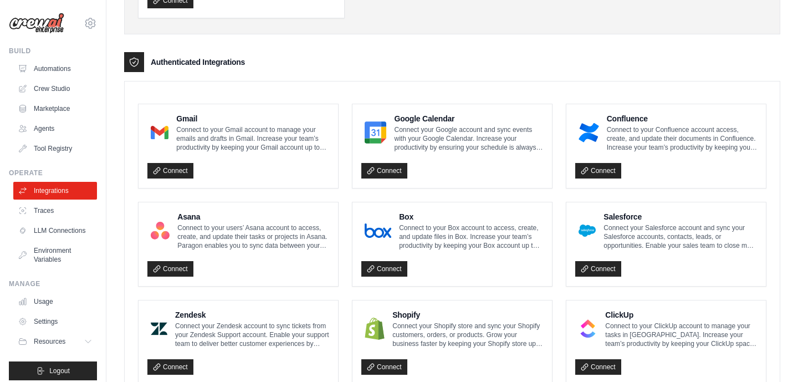
scroll to position [212, 0]
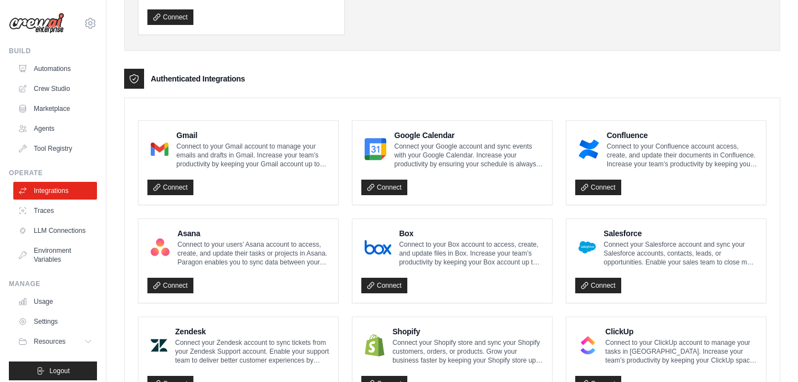
click at [246, 155] on p "Connect to your Gmail account to manage your emails and drafts in Gmail. Increa…" at bounding box center [252, 155] width 153 height 27
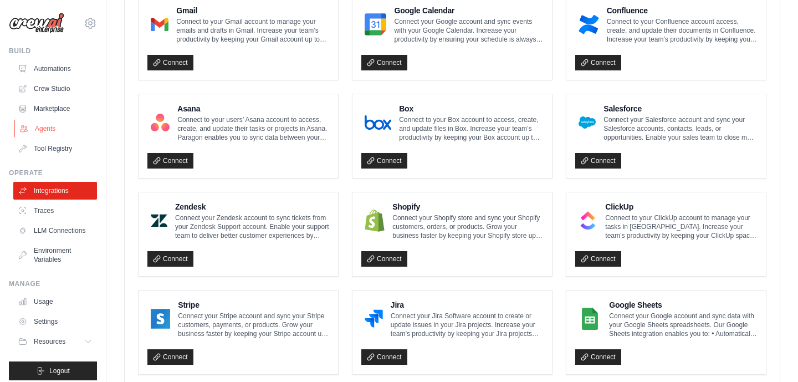
scroll to position [348, 0]
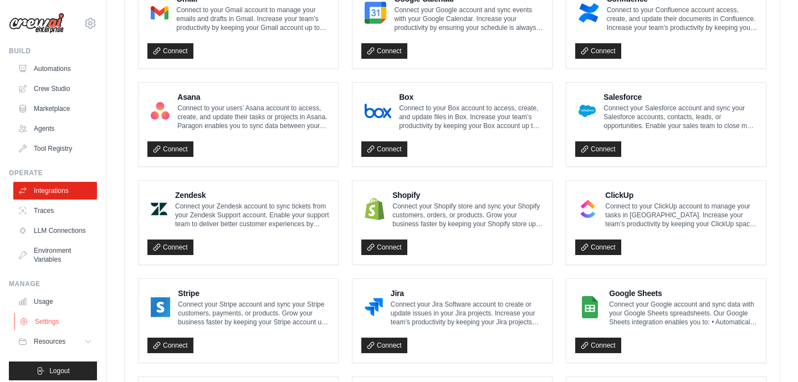
click at [48, 327] on link "Settings" at bounding box center [56, 322] width 84 height 18
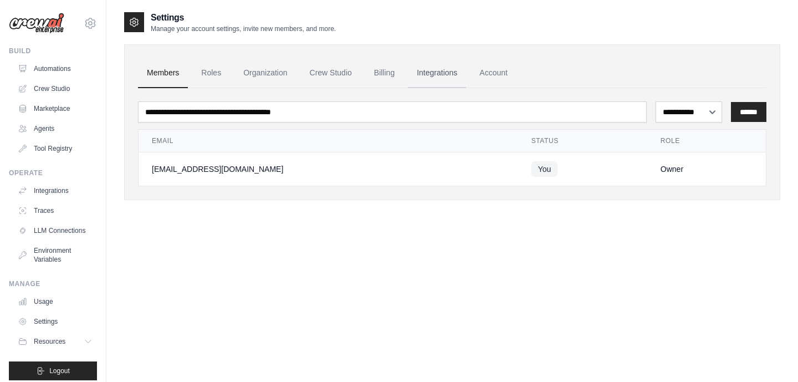
click at [431, 79] on link "Integrations" at bounding box center [437, 73] width 58 height 30
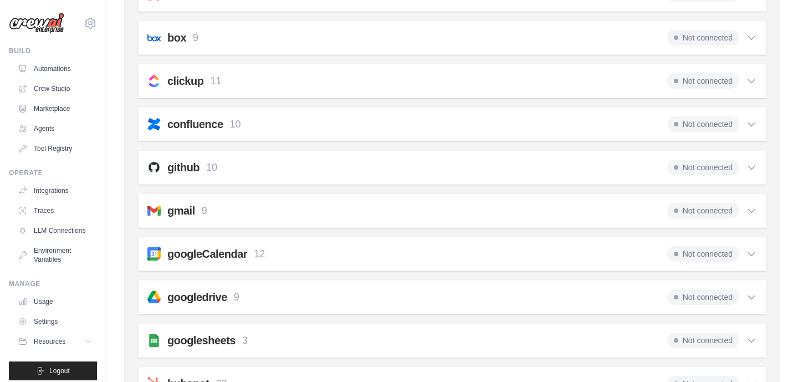
scroll to position [206, 0]
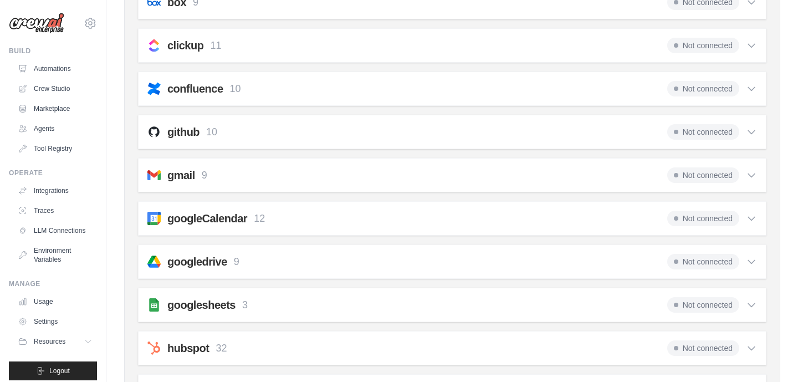
click at [750, 170] on icon at bounding box center [751, 175] width 11 height 11
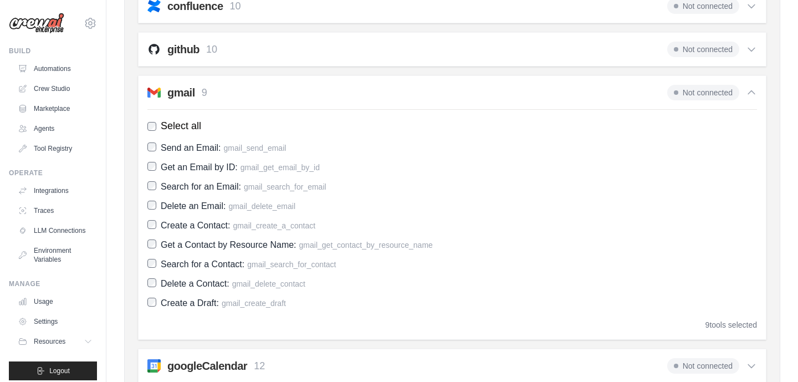
scroll to position [305, 0]
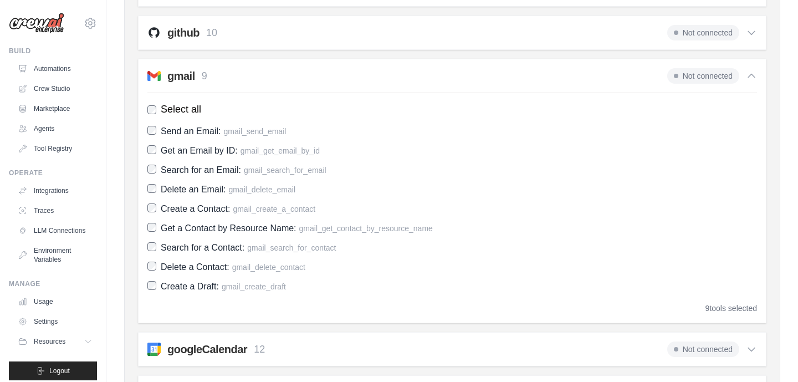
click at [172, 105] on span "Select all" at bounding box center [181, 109] width 40 height 15
click at [177, 287] on span "Create a Draft:" at bounding box center [190, 285] width 58 height 9
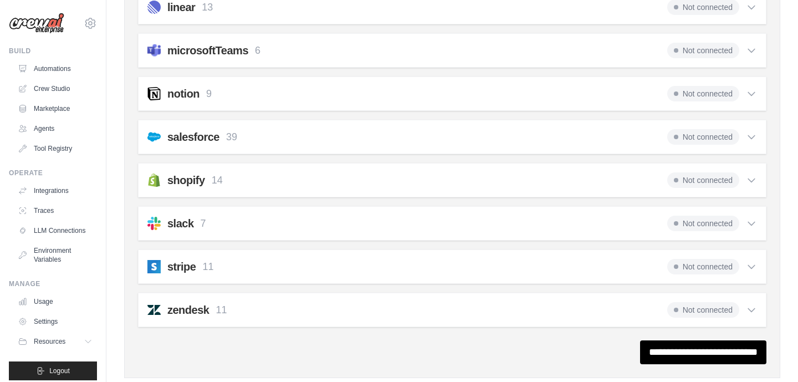
scroll to position [888, 0]
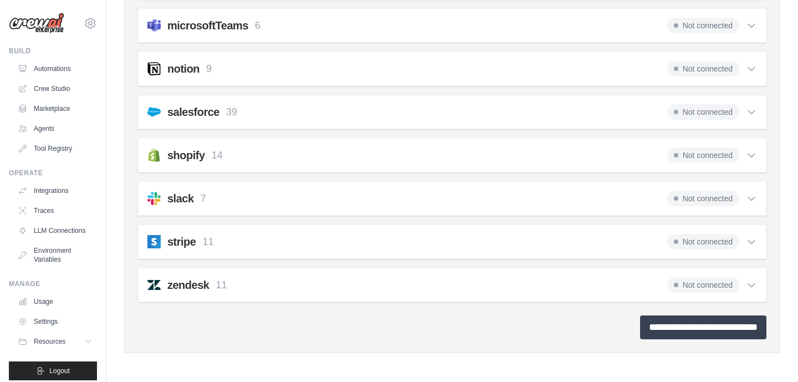
click at [655, 321] on input "**********" at bounding box center [703, 327] width 126 height 24
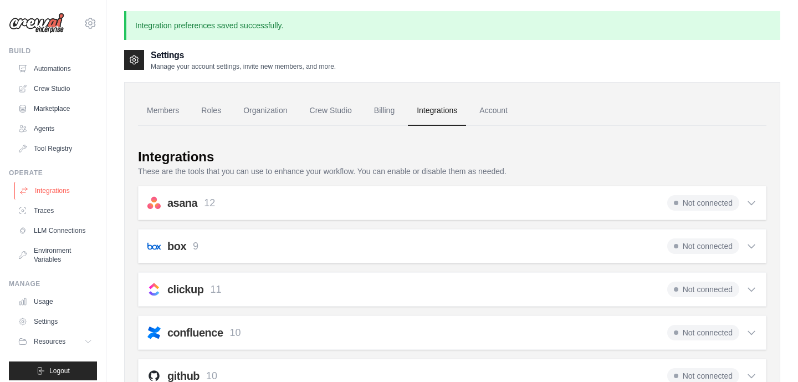
click at [50, 190] on link "Integrations" at bounding box center [56, 191] width 84 height 18
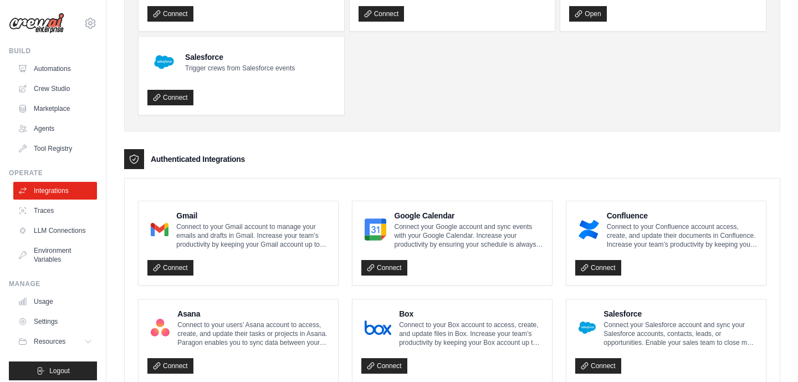
scroll to position [213, 0]
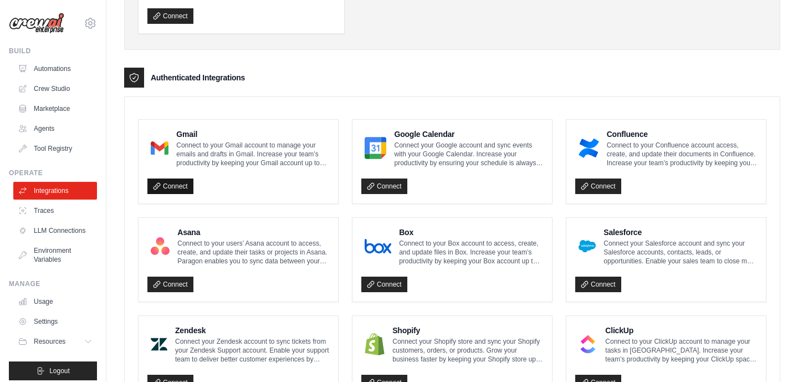
click at [173, 183] on link "Connect" at bounding box center [170, 186] width 46 height 16
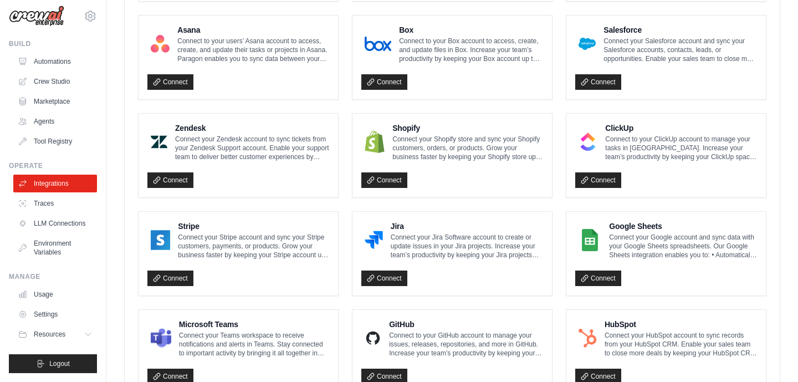
scroll to position [437, 0]
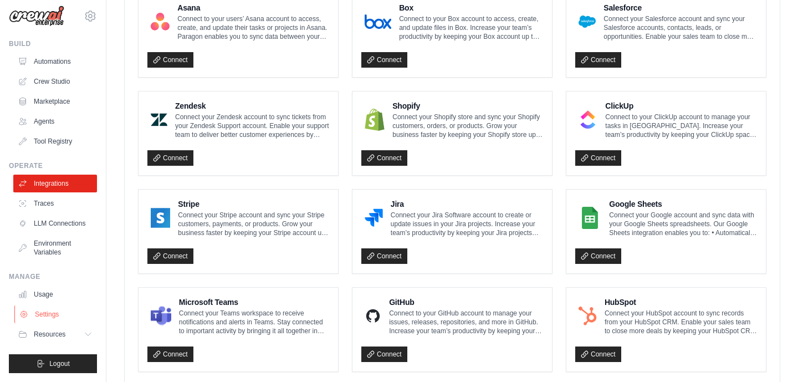
click at [58, 311] on link "Settings" at bounding box center [56, 314] width 84 height 18
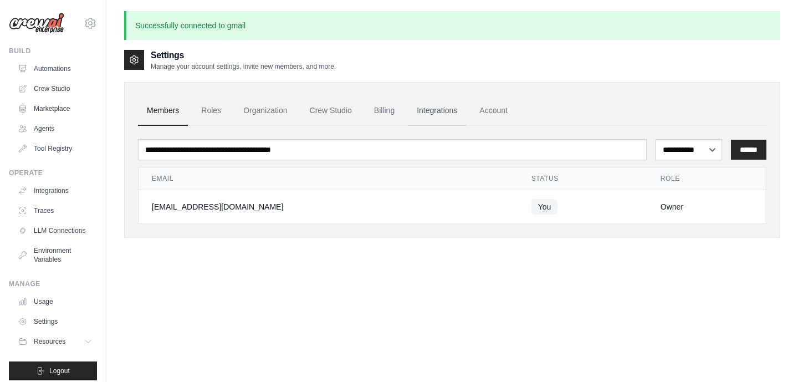
click at [438, 111] on link "Integrations" at bounding box center [437, 111] width 58 height 30
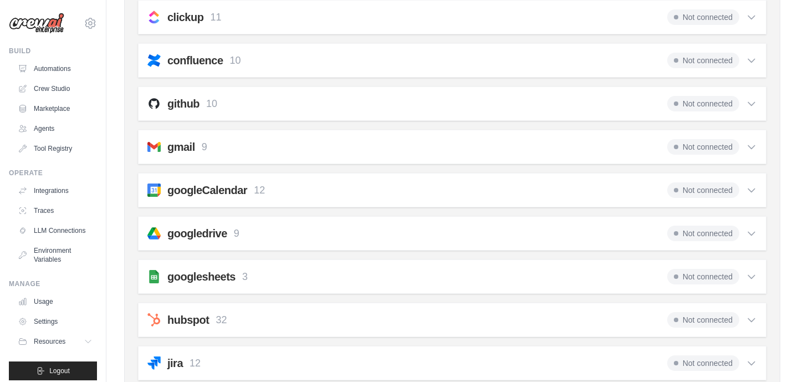
scroll to position [246, 0]
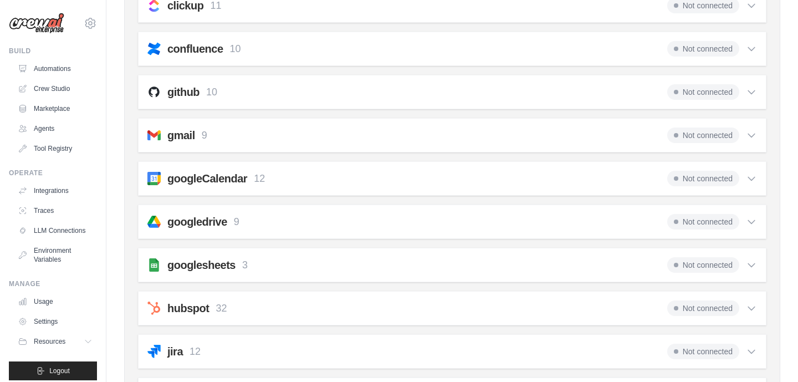
click at [754, 134] on icon at bounding box center [751, 135] width 7 height 3
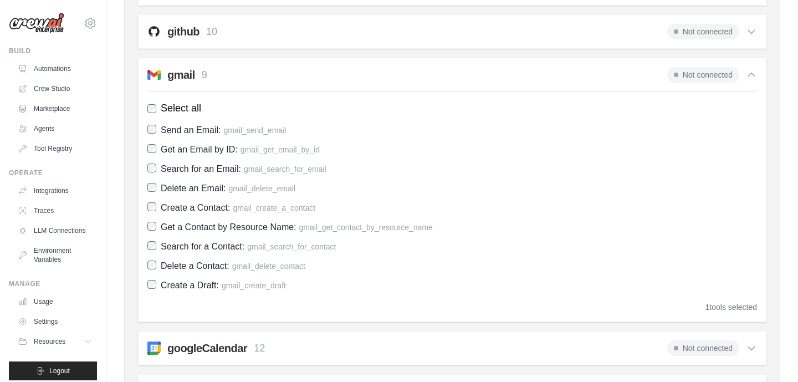
scroll to position [329, 0]
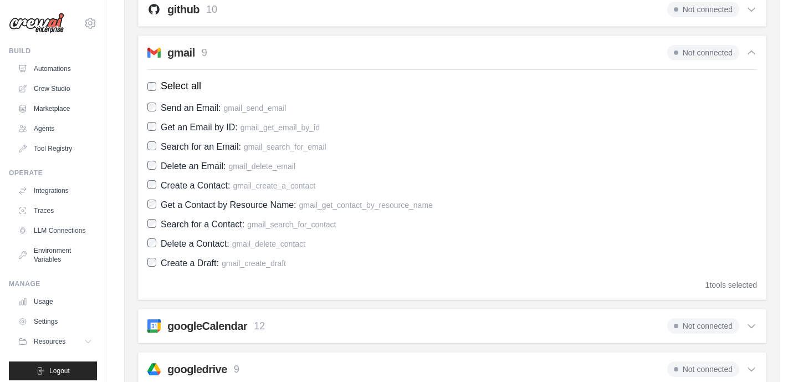
click at [193, 266] on span "Create a Draft:" at bounding box center [190, 262] width 58 height 9
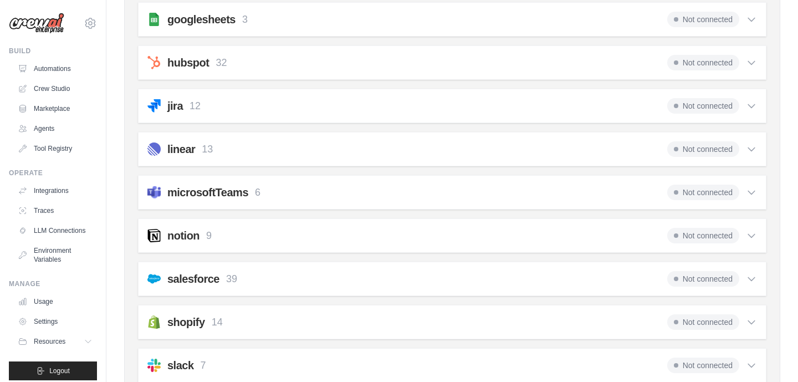
scroll to position [888, 0]
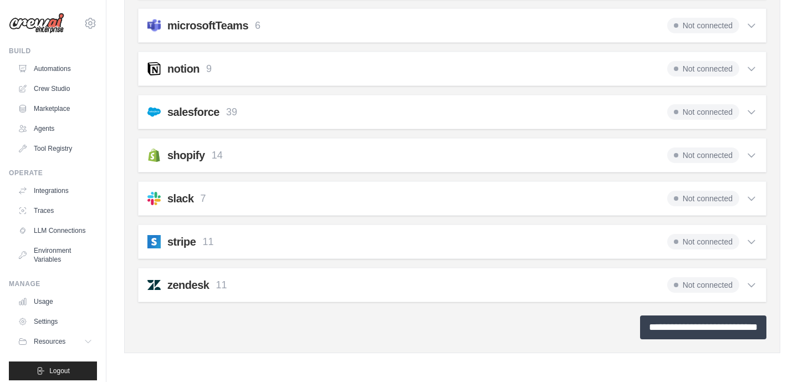
click at [651, 331] on input "**********" at bounding box center [703, 327] width 126 height 24
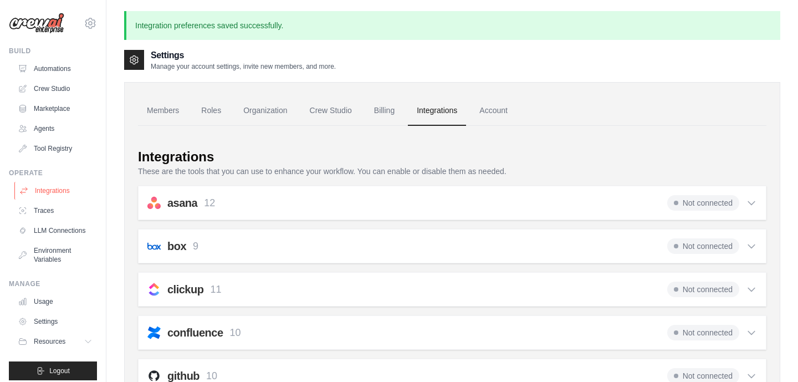
click at [49, 192] on link "Integrations" at bounding box center [56, 191] width 84 height 18
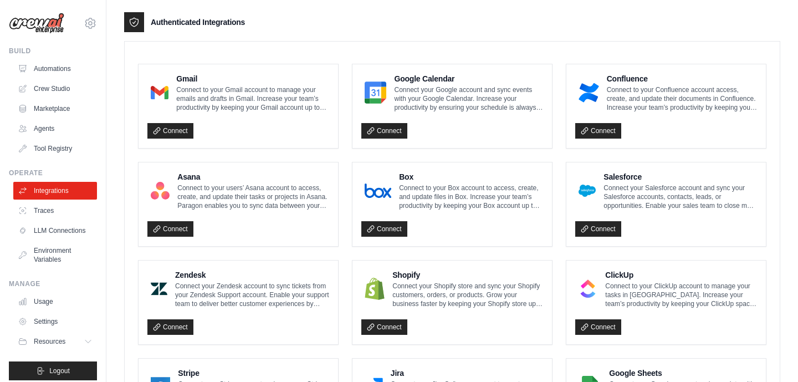
scroll to position [301, 0]
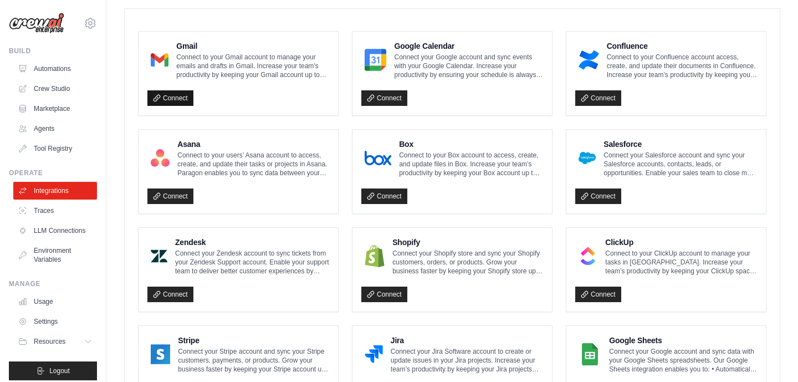
click at [172, 95] on link "Connect" at bounding box center [170, 98] width 46 height 16
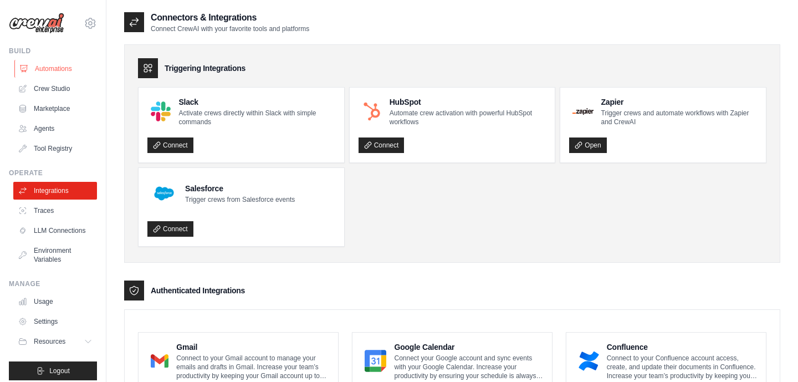
click at [44, 69] on link "Automations" at bounding box center [56, 69] width 84 height 18
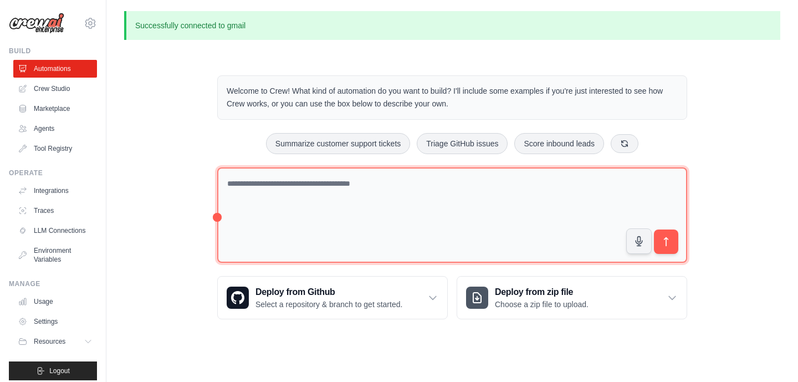
click at [268, 187] on textarea at bounding box center [452, 215] width 470 height 96
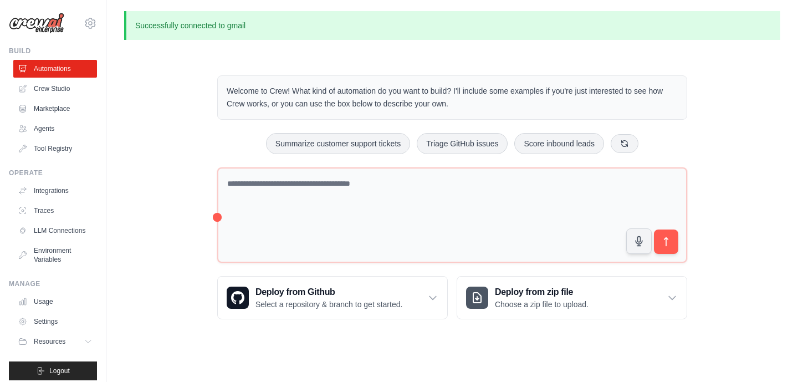
click at [771, 291] on div "Step 1 Create an automation Describe the automation you want to build, select a…" at bounding box center [678, 322] width 202 height 98
click at [347, 305] on p "Select a repository & branch to get started." at bounding box center [328, 304] width 147 height 11
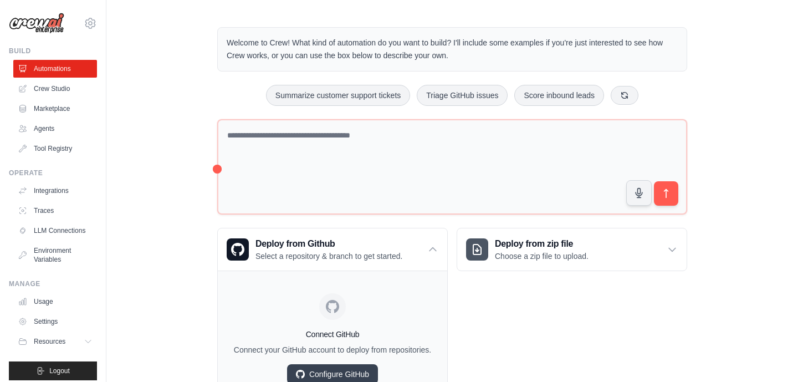
scroll to position [101, 0]
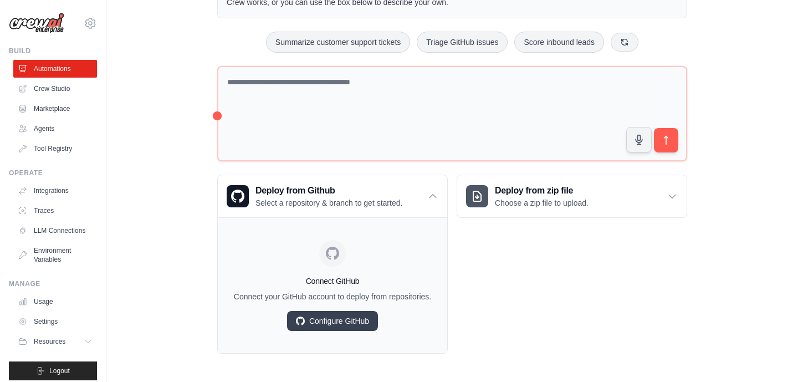
click at [146, 270] on div "Welcome to Crew! What kind of automation do you want to build? I'll include som…" at bounding box center [452, 163] width 656 height 415
click at [43, 89] on link "Crew Studio" at bounding box center [56, 89] width 84 height 18
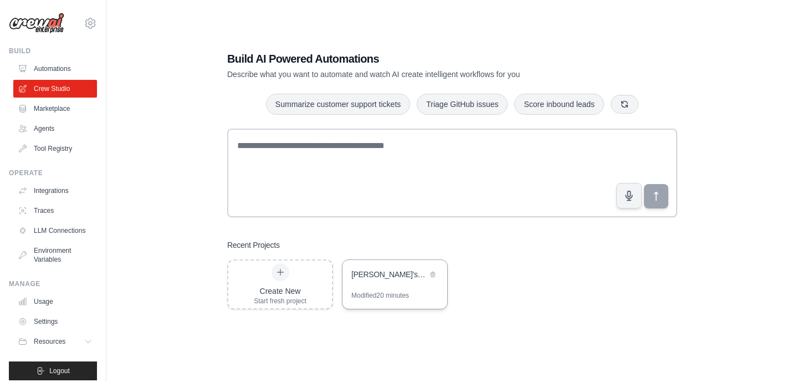
click at [392, 277] on div "[PERSON_NAME]'s Viral Content Creation Pipeline" at bounding box center [389, 274] width 76 height 11
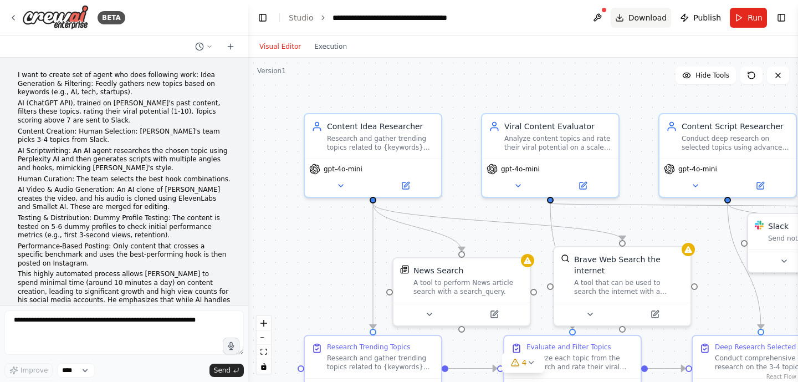
scroll to position [1145, 0]
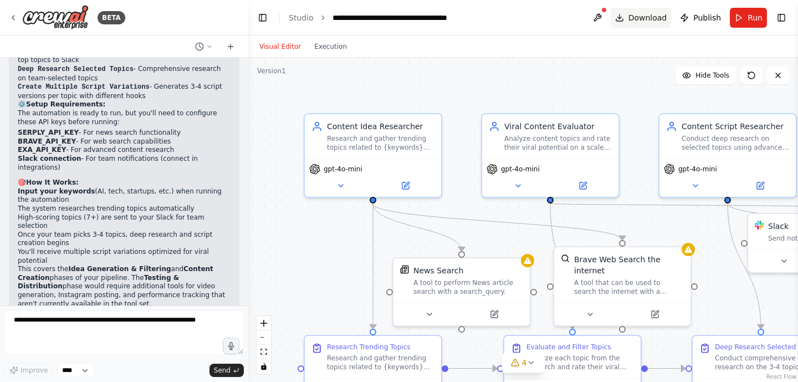
click at [650, 18] on span "Download" at bounding box center [647, 17] width 39 height 11
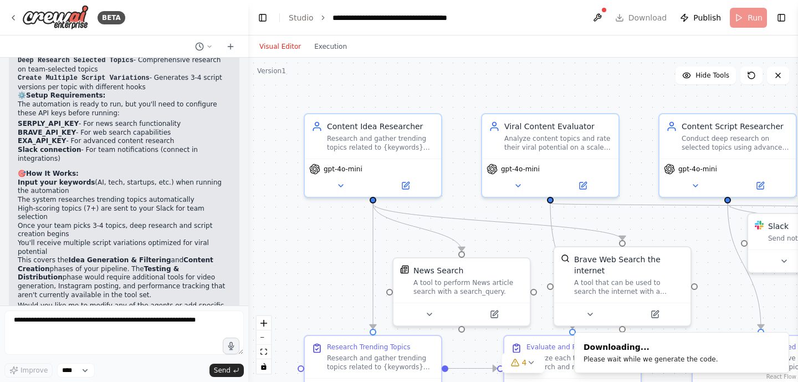
scroll to position [1137, 0]
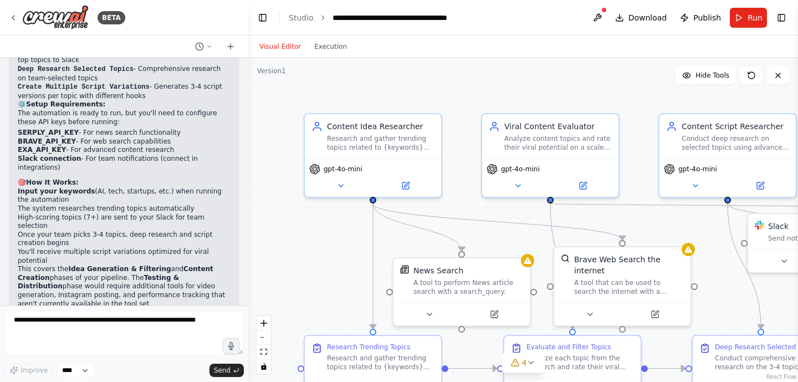
click at [284, 95] on div ".deletable-edge-delete-btn { width: 20px; height: 20px; border: 0px solid #ffff…" at bounding box center [523, 220] width 550 height 324
click at [463, 90] on div ".deletable-edge-delete-btn { width: 20px; height: 20px; border: 0px solid #ffff…" at bounding box center [523, 220] width 550 height 324
drag, startPoint x: 459, startPoint y: 217, endPoint x: 444, endPoint y: 150, distance: 69.2
click at [444, 150] on div ".deletable-edge-delete-btn { width: 20px; height: 20px; border: 0px solid #ffff…" at bounding box center [523, 220] width 550 height 324
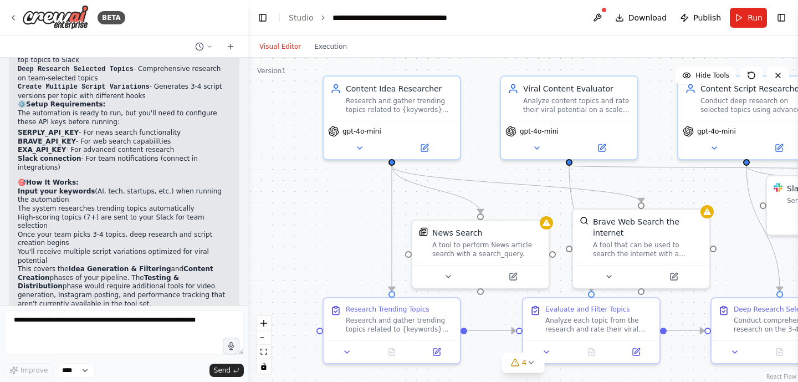
drag, startPoint x: 463, startPoint y: 162, endPoint x: 482, endPoint y: 119, distance: 46.6
click at [482, 119] on div ".deletable-edge-delete-btn { width: 20px; height: 20px; border: 0px solid #ffff…" at bounding box center [523, 220] width 550 height 324
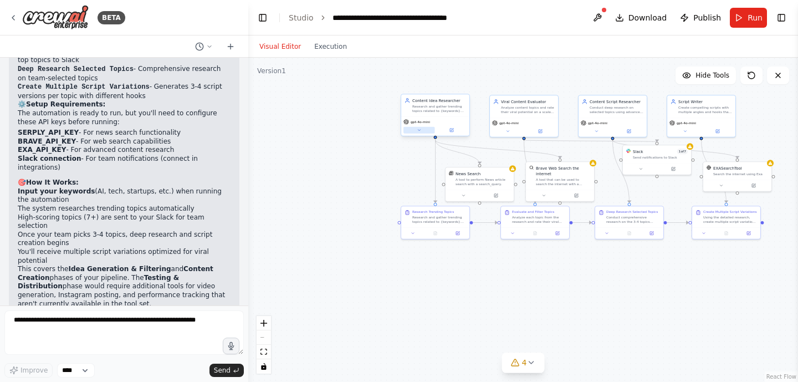
click at [421, 132] on icon at bounding box center [419, 130] width 4 height 4
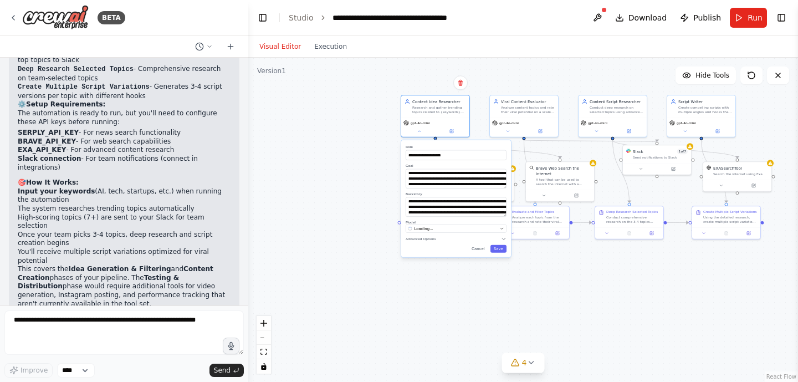
click at [316, 229] on div "**********" at bounding box center [523, 220] width 550 height 324
